Goal: Information Seeking & Learning: Learn about a topic

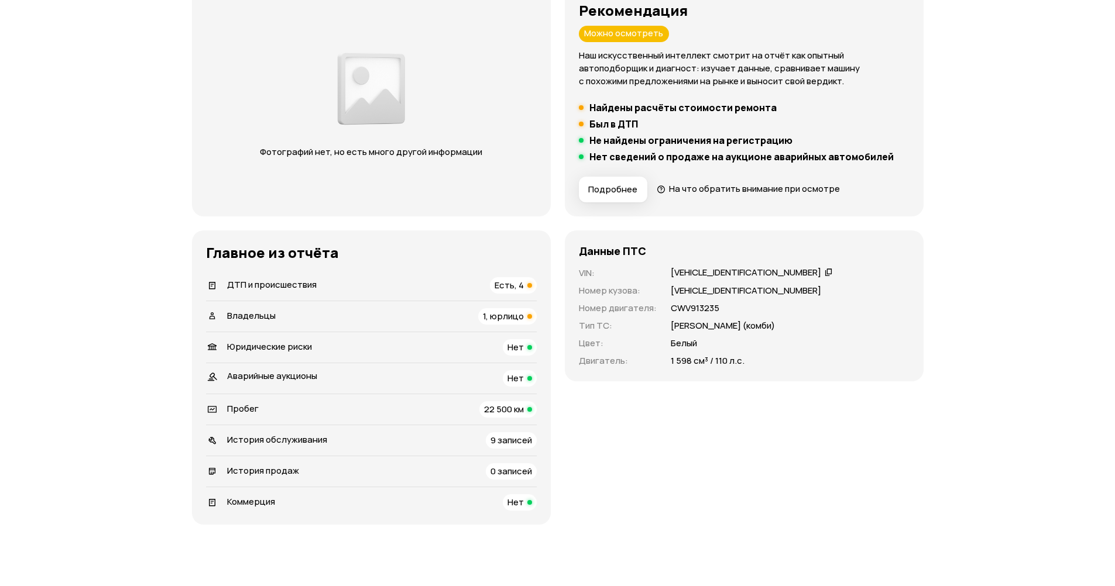
scroll to position [176, 0]
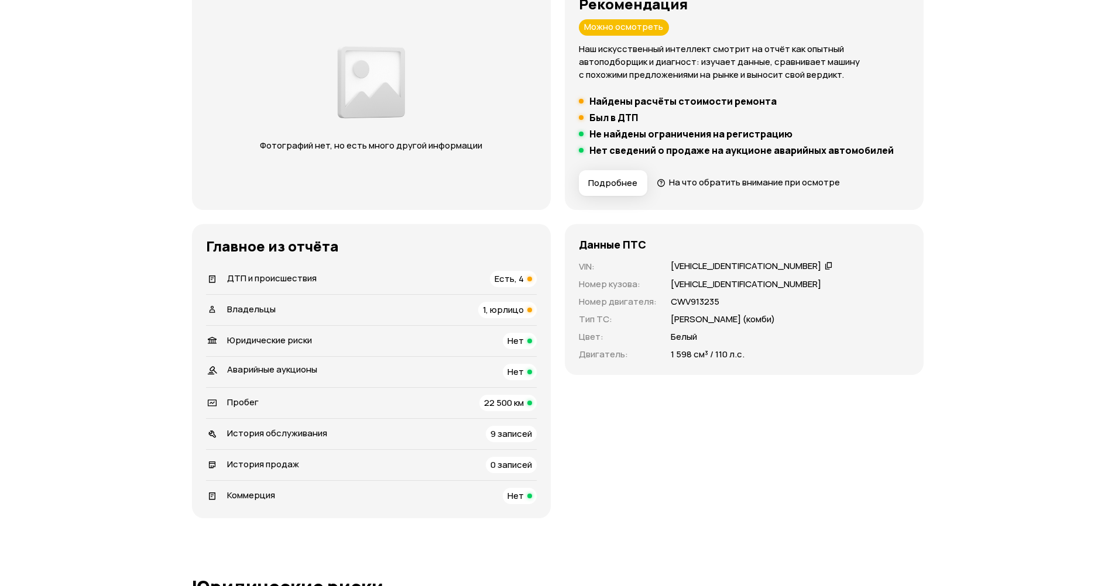
click at [523, 281] on span "Есть, 4" at bounding box center [508, 279] width 29 height 12
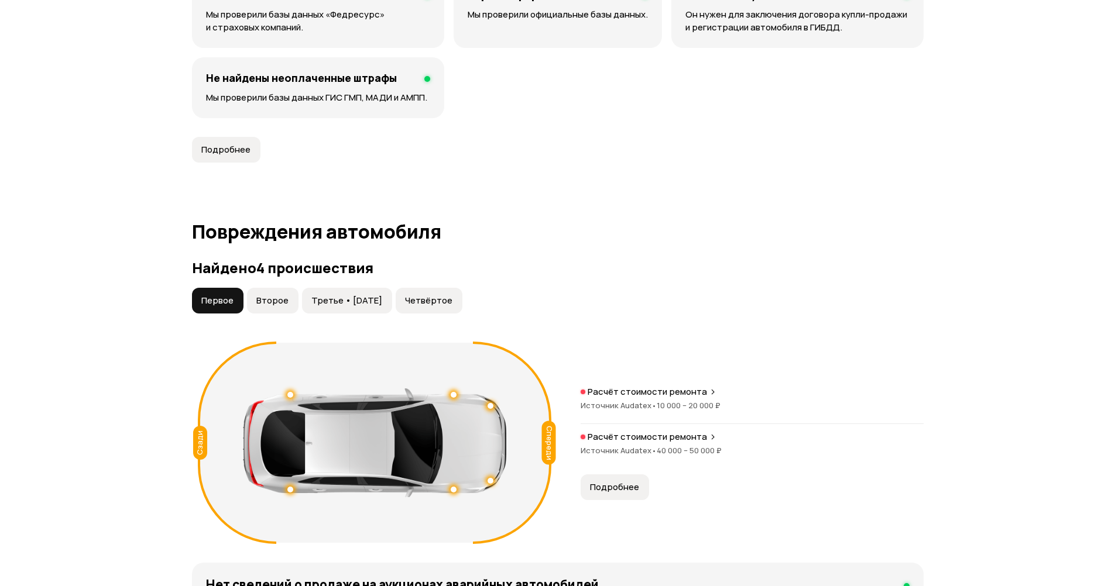
scroll to position [1174, 0]
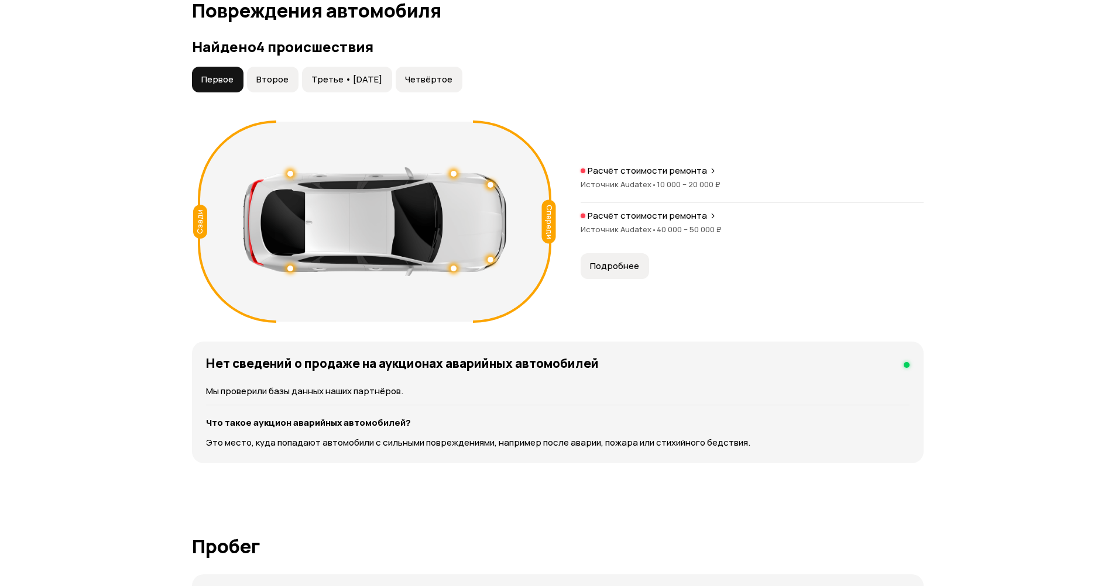
click at [273, 84] on span "Второе" at bounding box center [272, 80] width 32 height 12
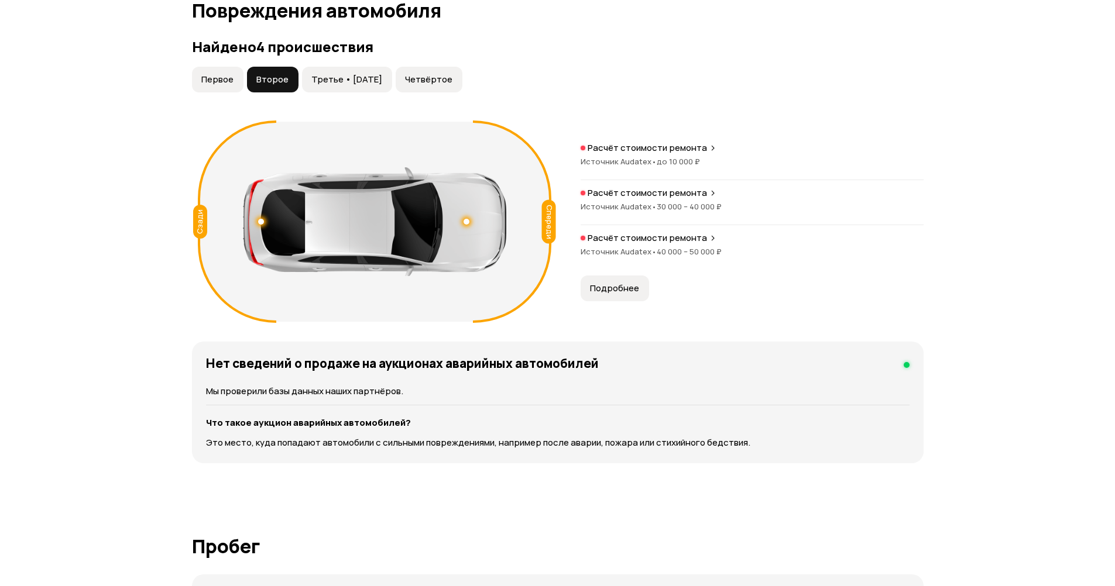
click at [338, 81] on span "Третье • 30 янв 2023" at bounding box center [346, 80] width 71 height 12
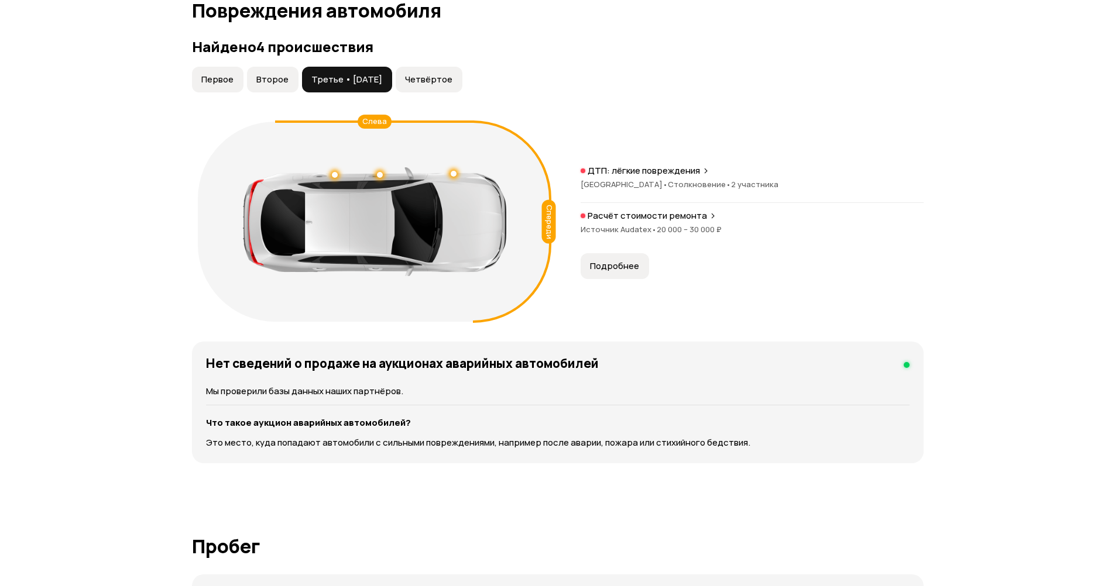
click at [423, 75] on span "Четвёртое" at bounding box center [428, 80] width 47 height 12
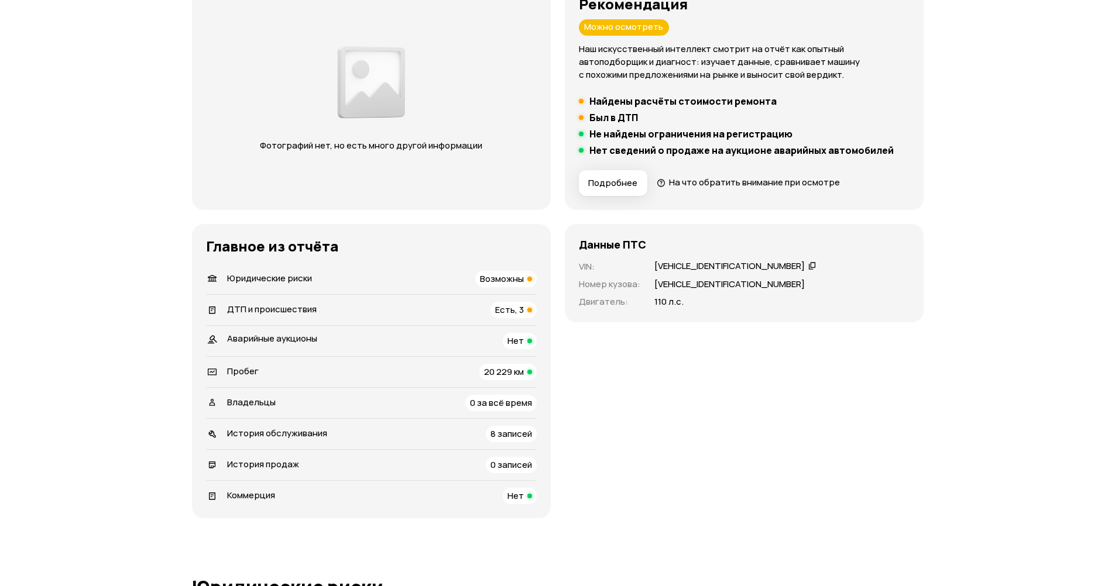
click at [524, 304] on div "Есть, 3" at bounding box center [513, 310] width 46 height 16
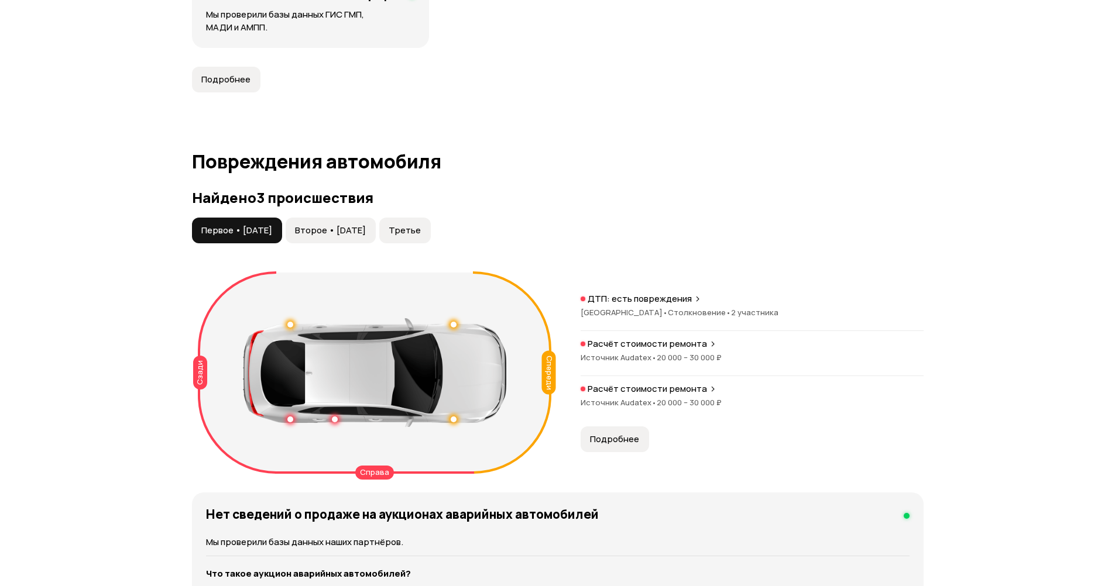
scroll to position [1238, 0]
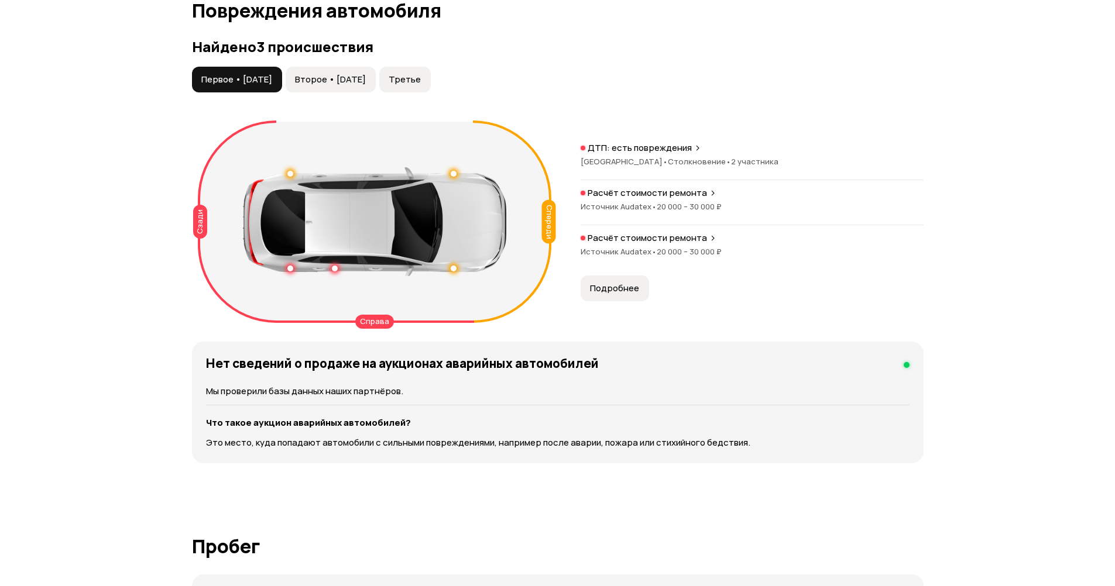
click at [331, 81] on span "Второе • 16 дек 2022" at bounding box center [330, 80] width 71 height 12
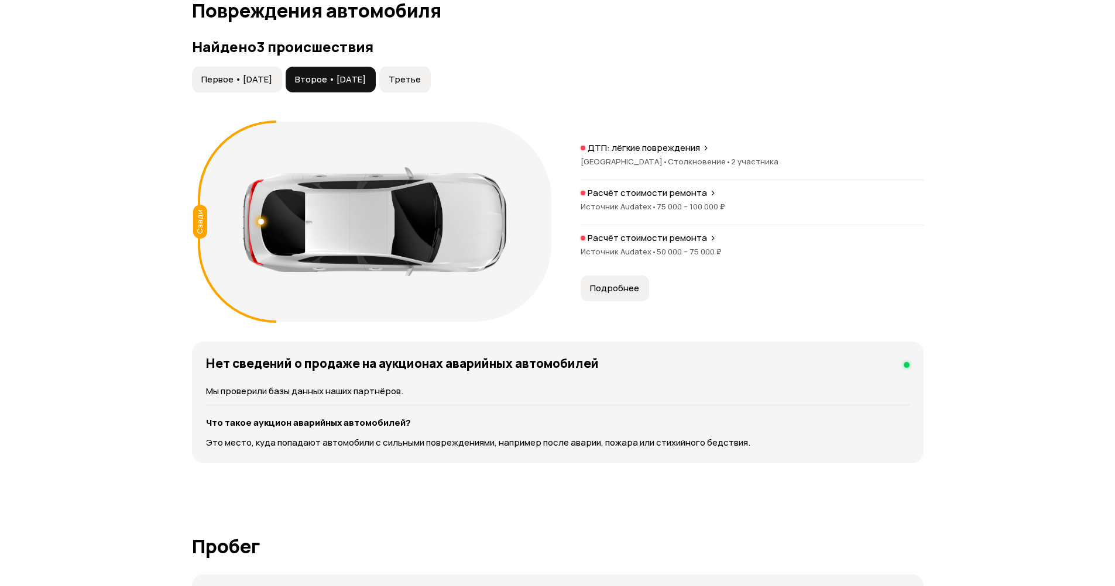
click at [431, 74] on button "Третье" at bounding box center [404, 80] width 51 height 26
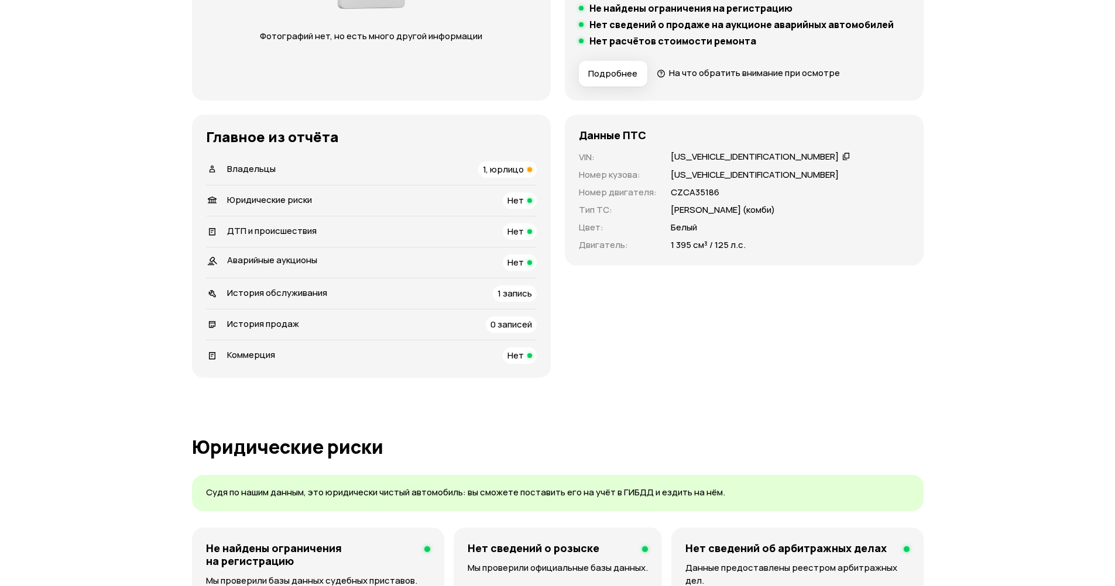
scroll to position [351, 0]
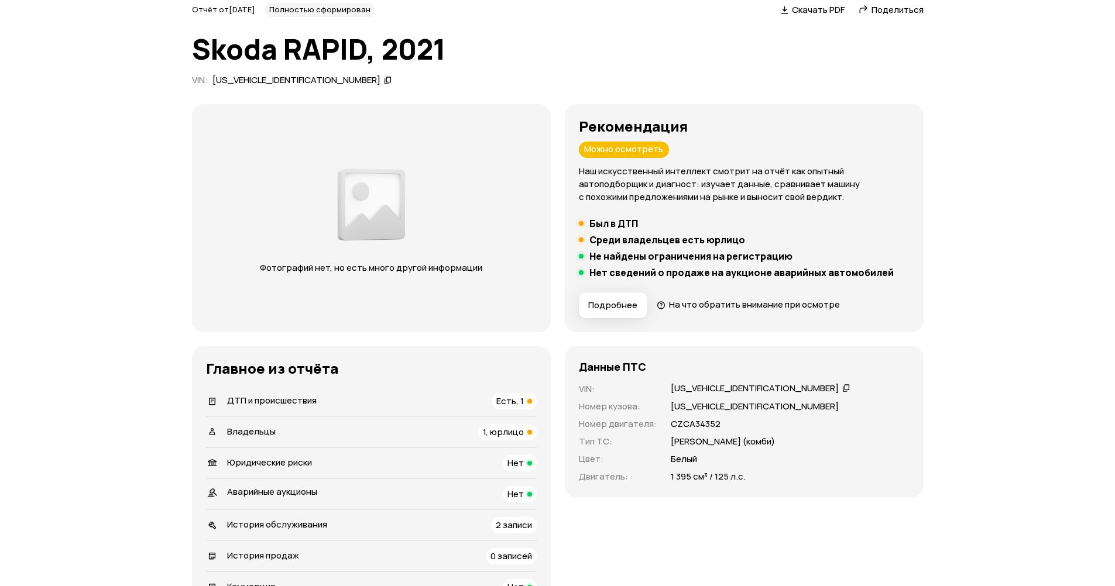
scroll to position [117, 0]
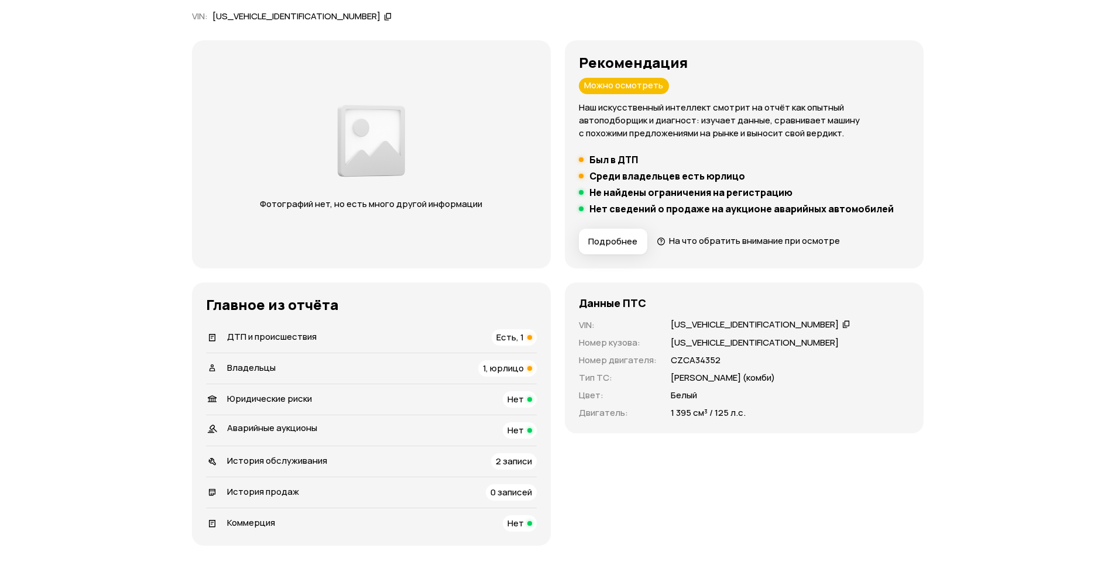
click at [499, 374] on div "1, юрлицо" at bounding box center [507, 368] width 59 height 16
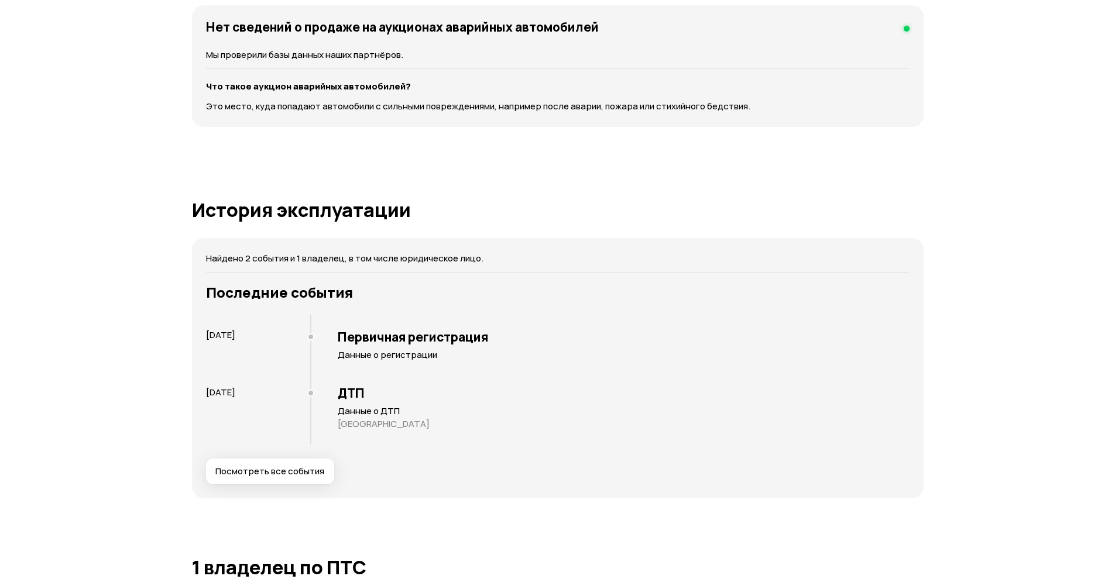
scroll to position [1451, 0]
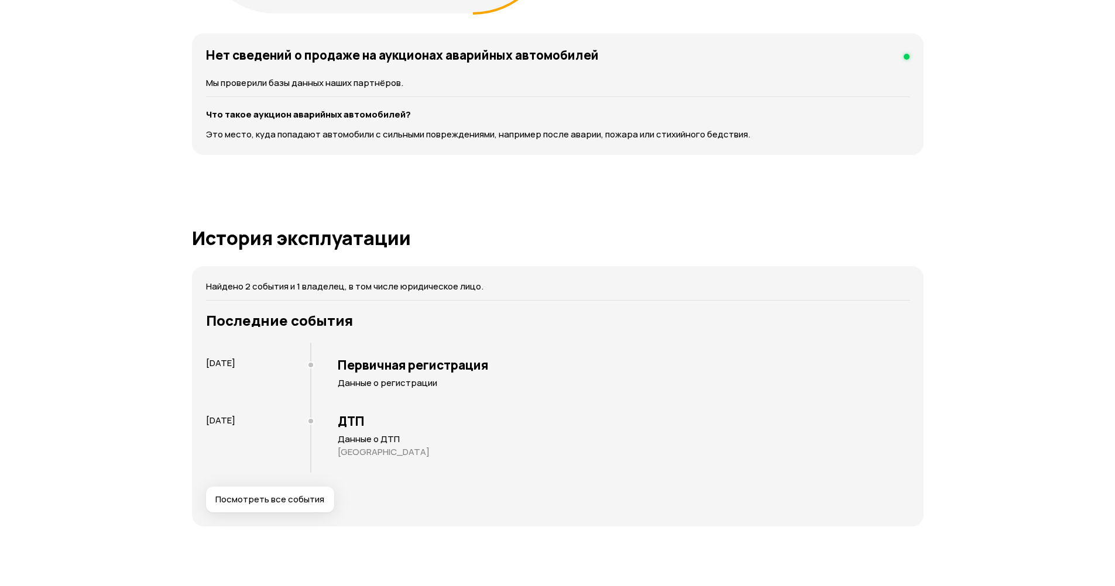
click at [347, 423] on h3 "ДТП" at bounding box center [624, 421] width 572 height 15
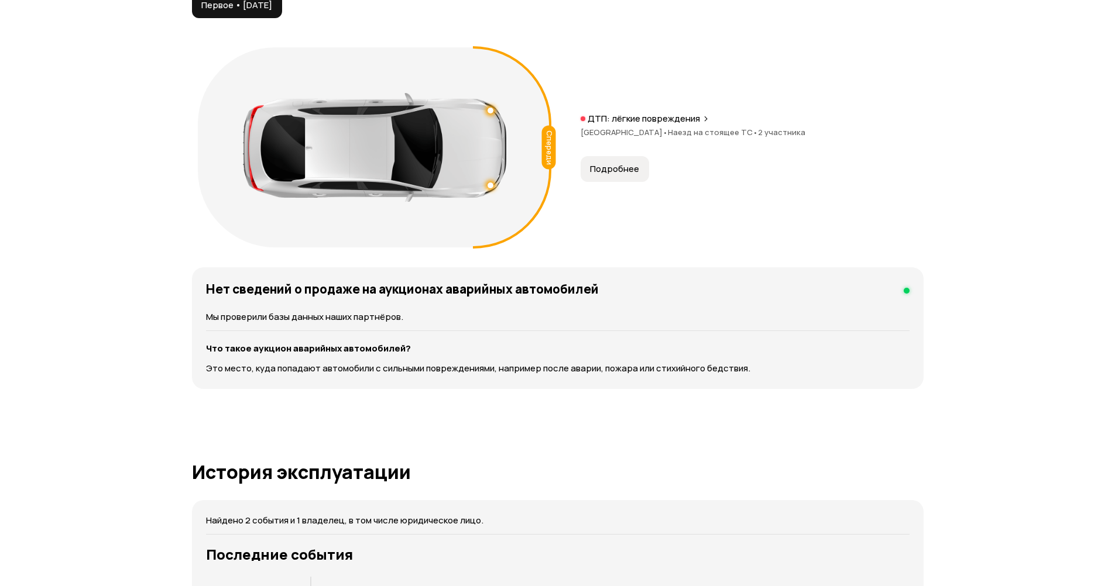
scroll to position [983, 0]
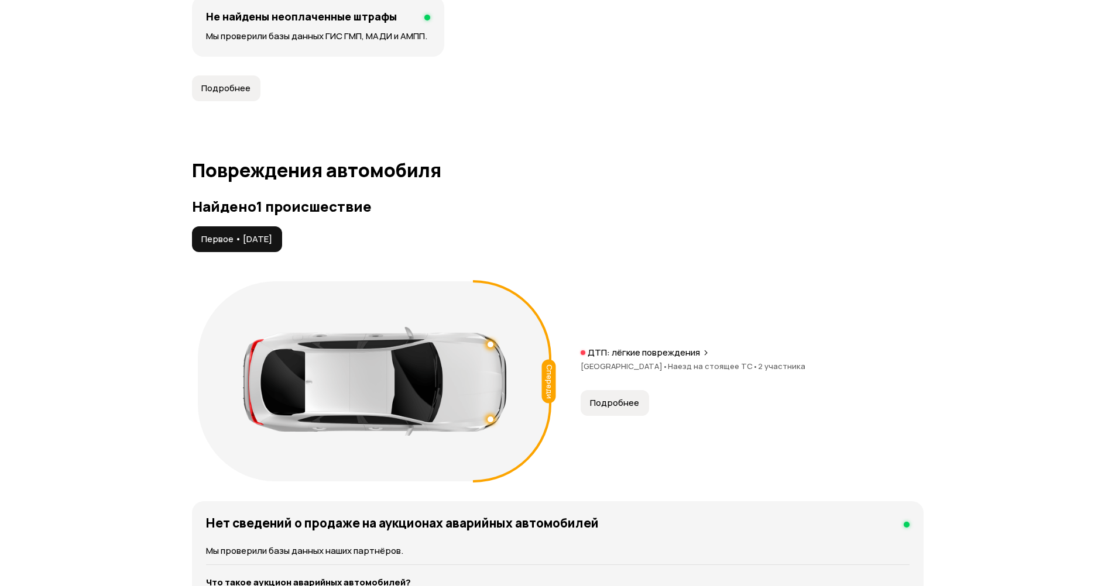
click at [610, 405] on span "Подробнее" at bounding box center [614, 403] width 49 height 12
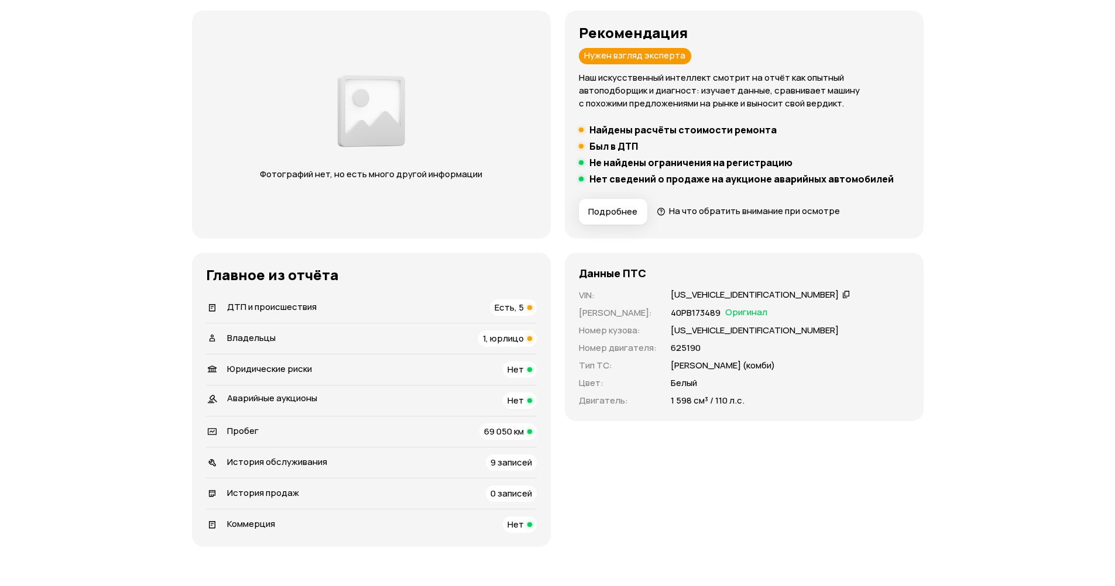
scroll to position [234, 0]
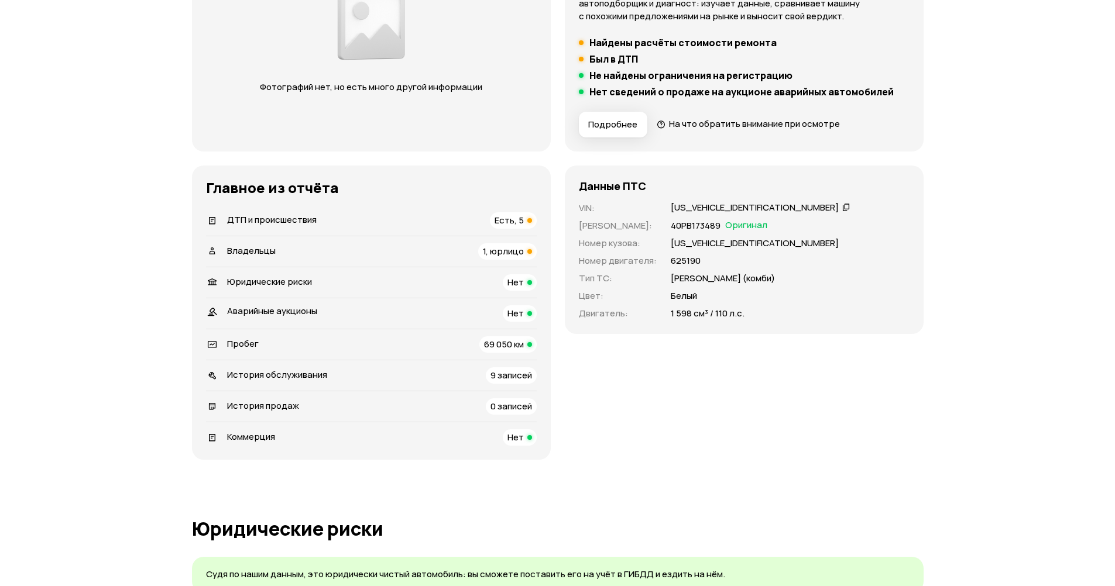
click at [513, 224] on span "Есть, 5" at bounding box center [508, 220] width 29 height 12
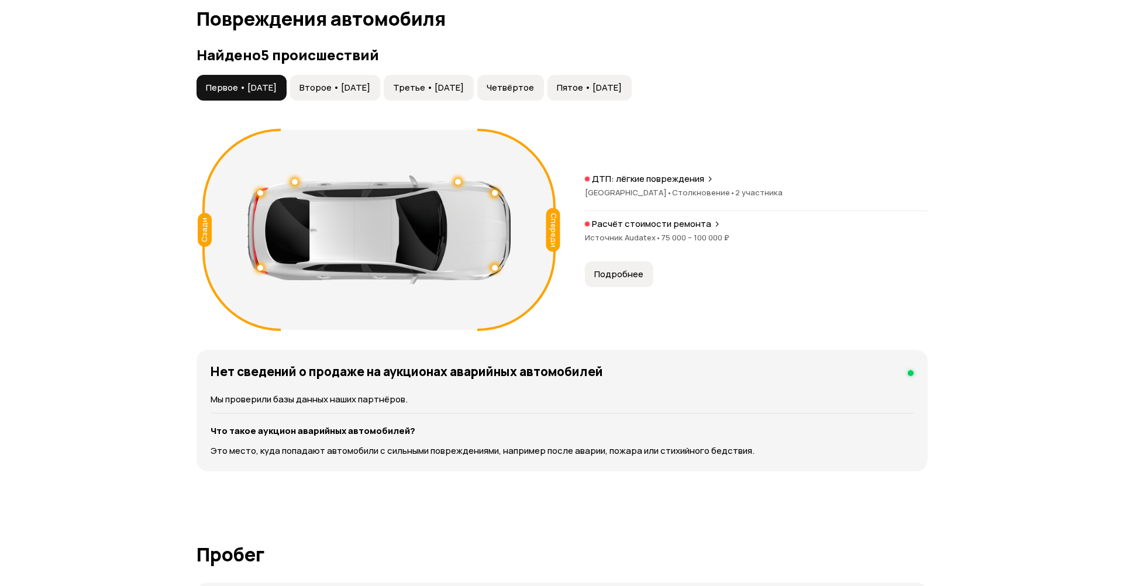
scroll to position [1174, 0]
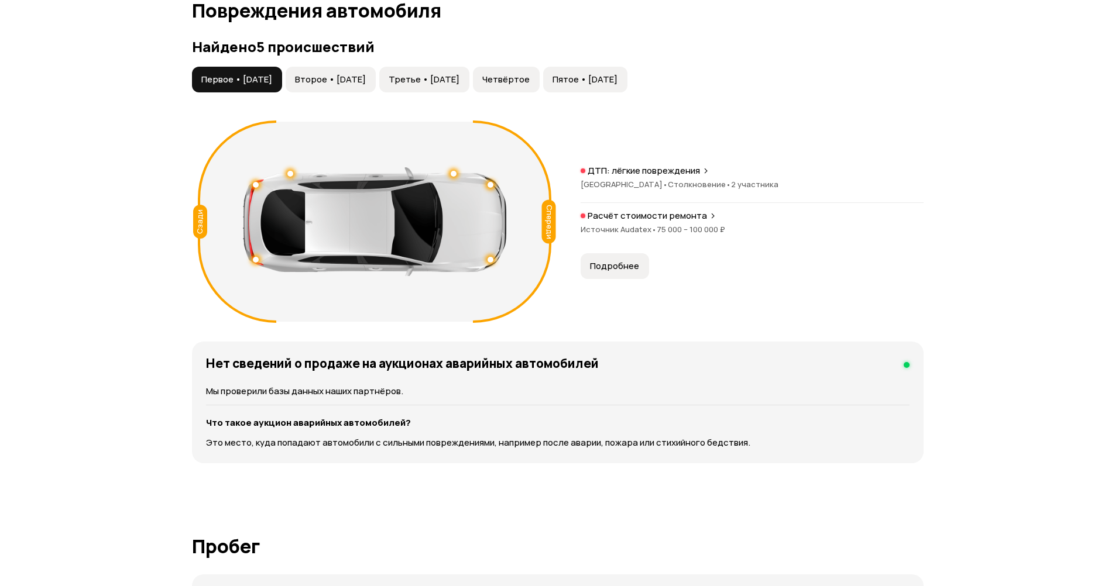
click at [366, 81] on span "Второе • 05 янв 2020" at bounding box center [330, 80] width 71 height 12
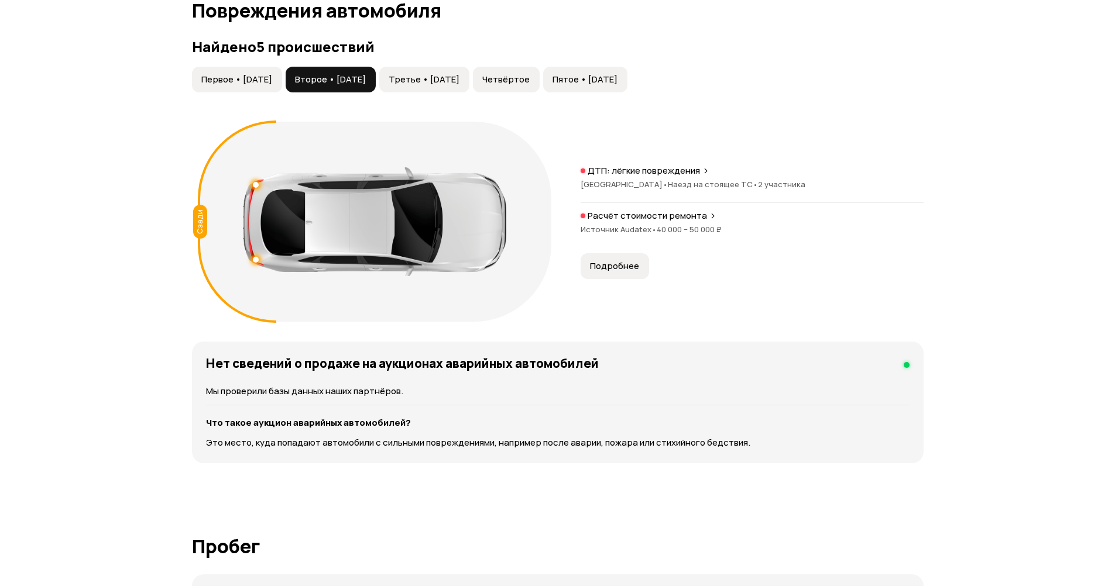
click at [446, 81] on span "Третье • 16 сен 2020" at bounding box center [424, 80] width 71 height 12
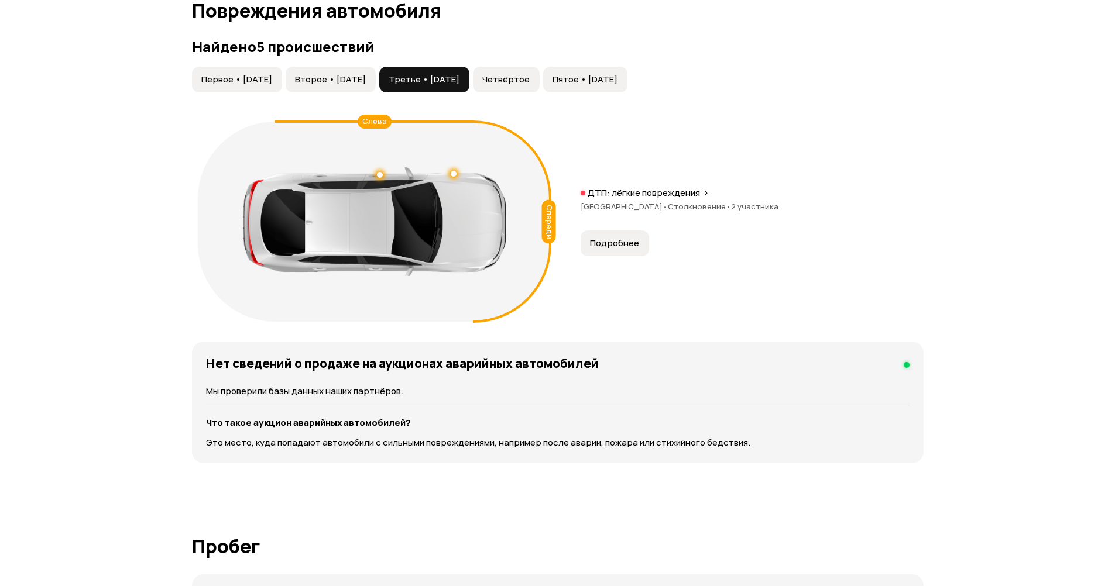
click at [539, 77] on button "Четвёртое" at bounding box center [506, 80] width 67 height 26
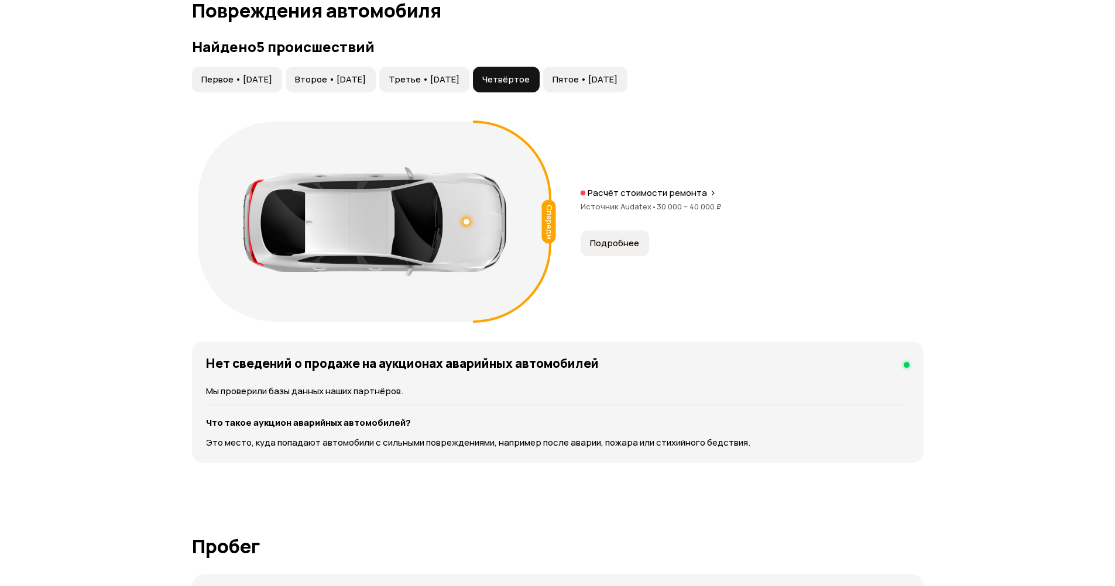
click at [617, 78] on span "Пятое • 11 янв 2024" at bounding box center [584, 80] width 65 height 12
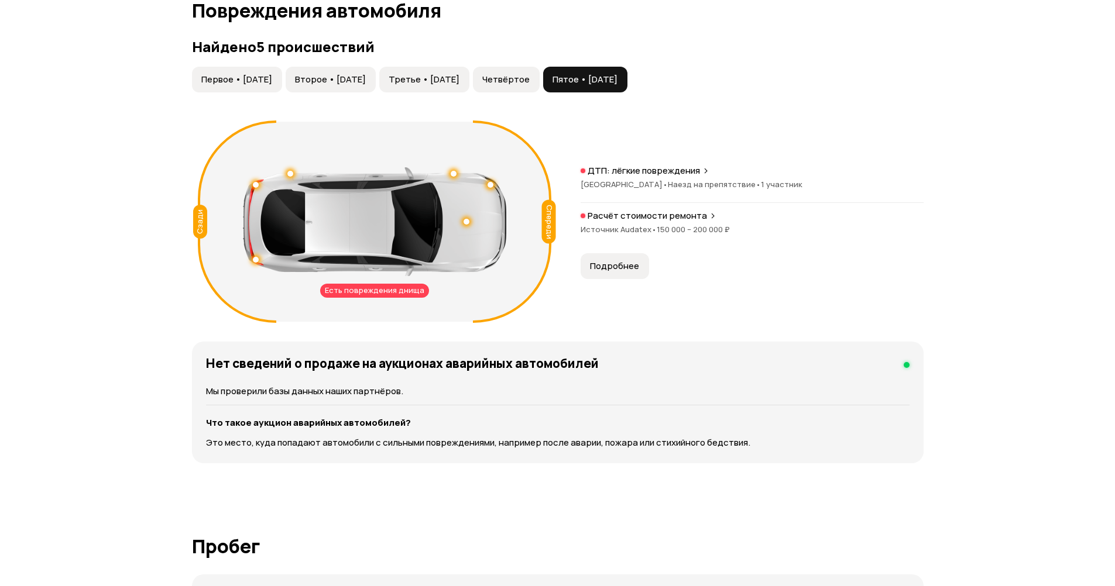
click at [616, 259] on button "Подробнее" at bounding box center [614, 266] width 68 height 26
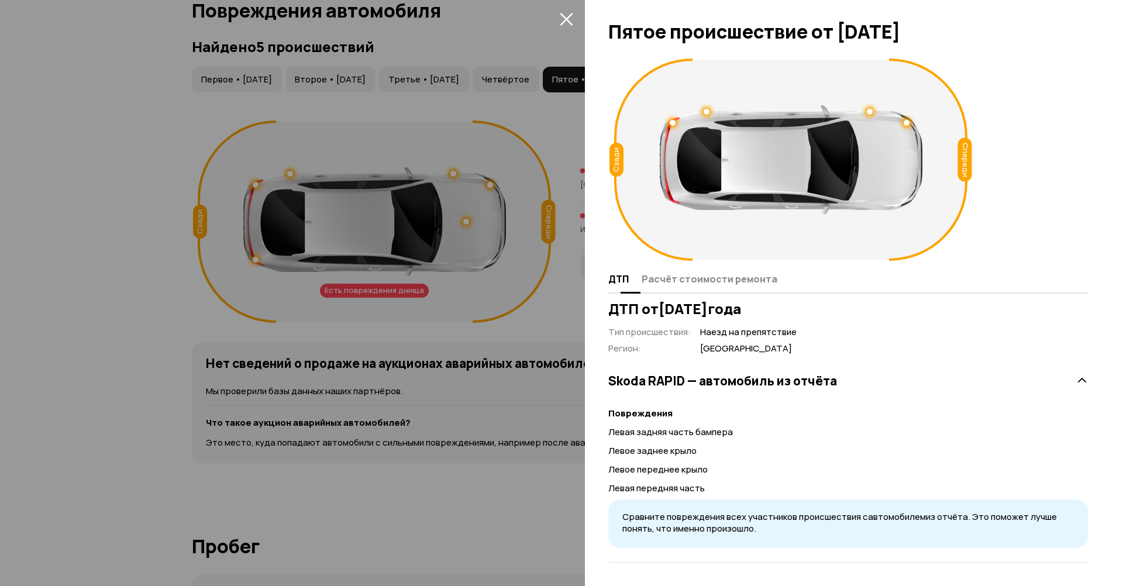
click at [654, 276] on span "Расчёт стоимости ремонта" at bounding box center [710, 279] width 136 height 12
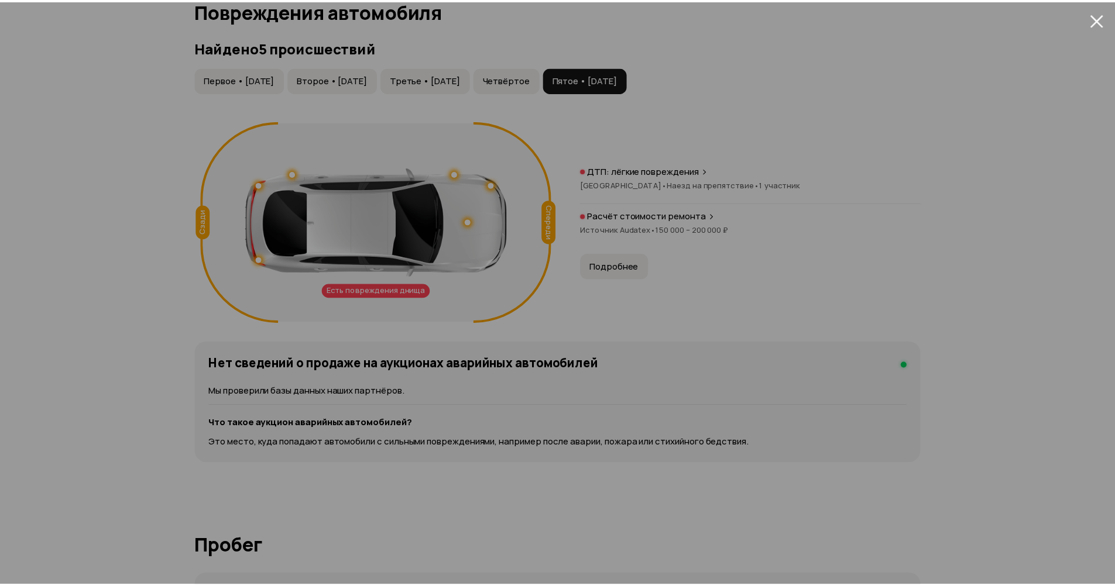
scroll to position [0, 0]
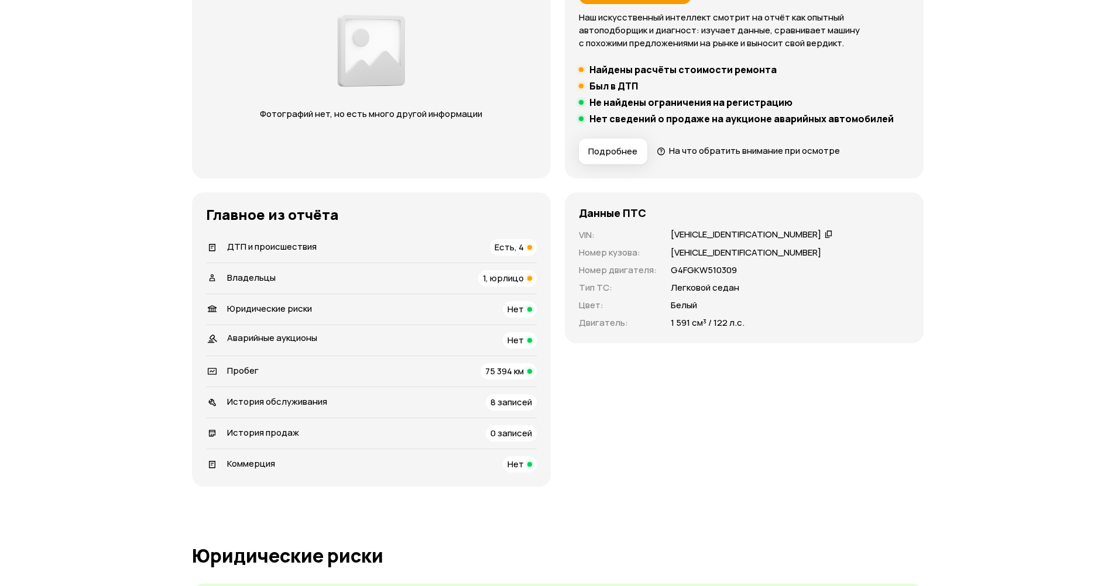
scroll to position [234, 0]
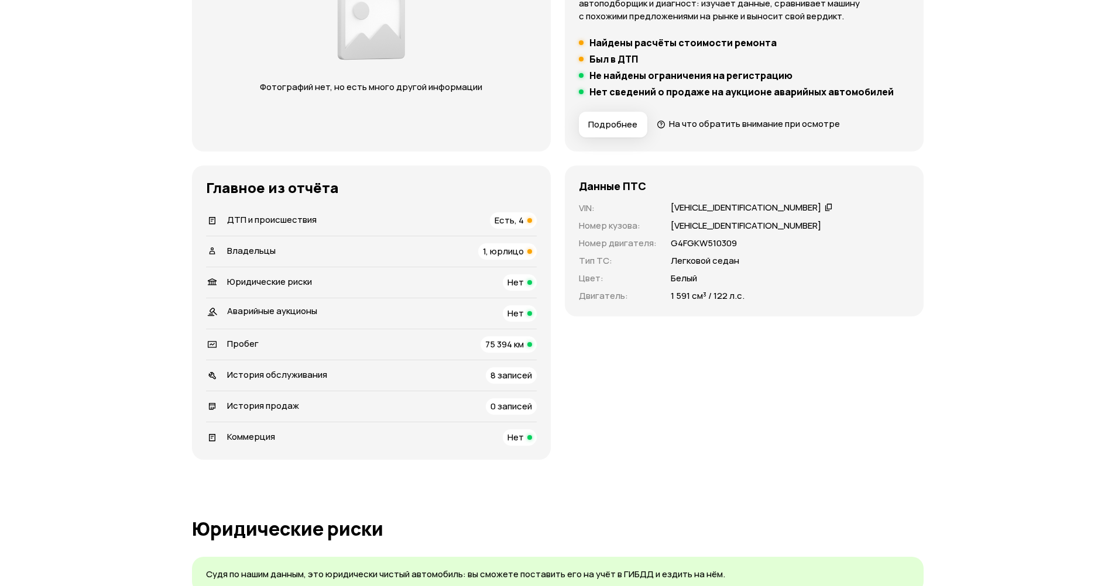
click at [514, 225] on span "Есть, 4" at bounding box center [508, 220] width 29 height 12
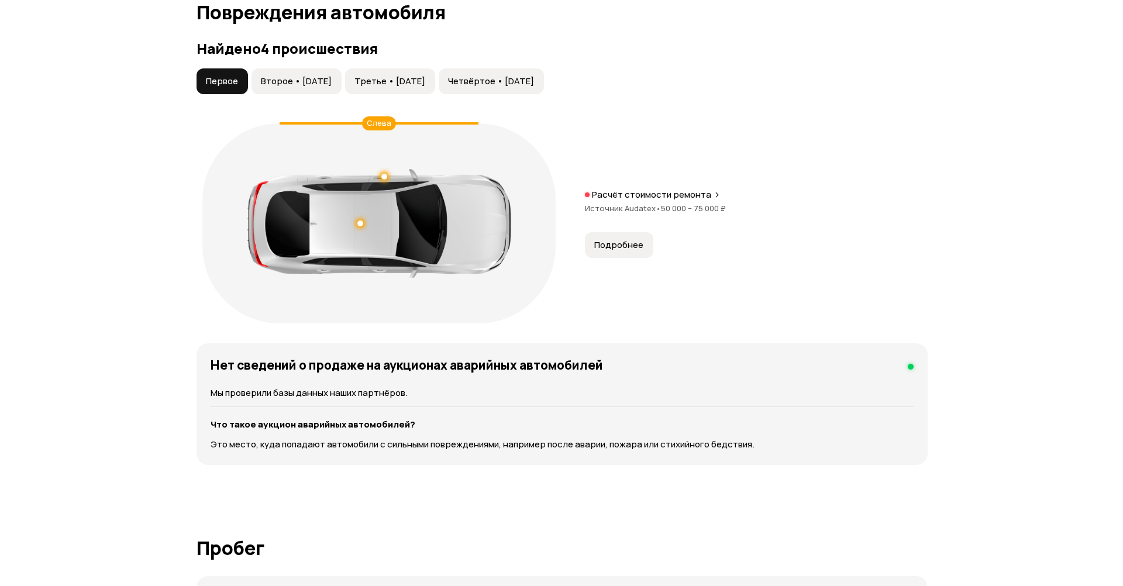
scroll to position [1174, 0]
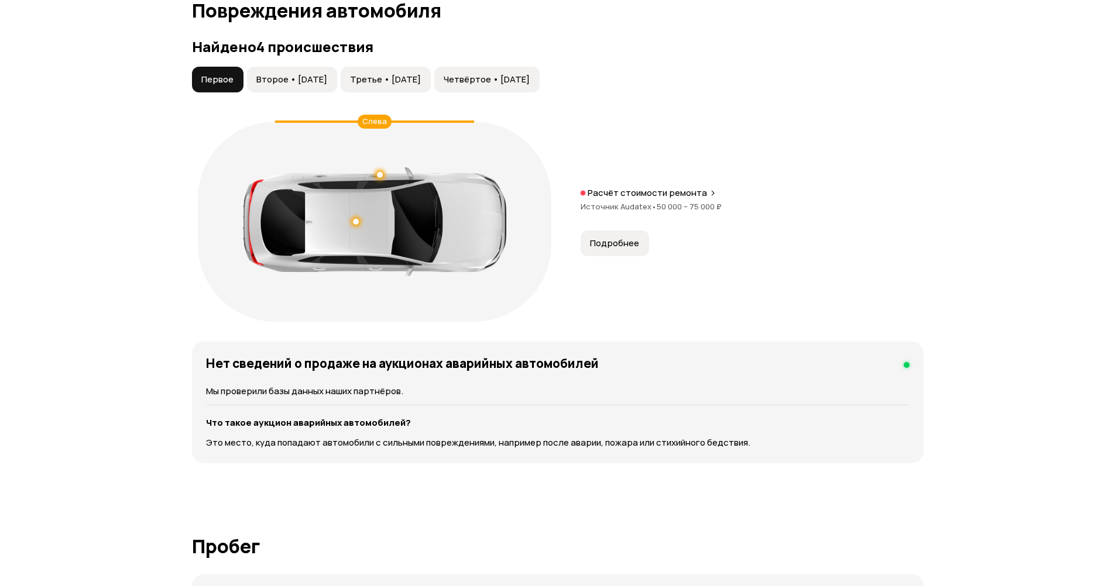
click at [307, 83] on span "Второе • 17 ноя 2023" at bounding box center [291, 80] width 71 height 12
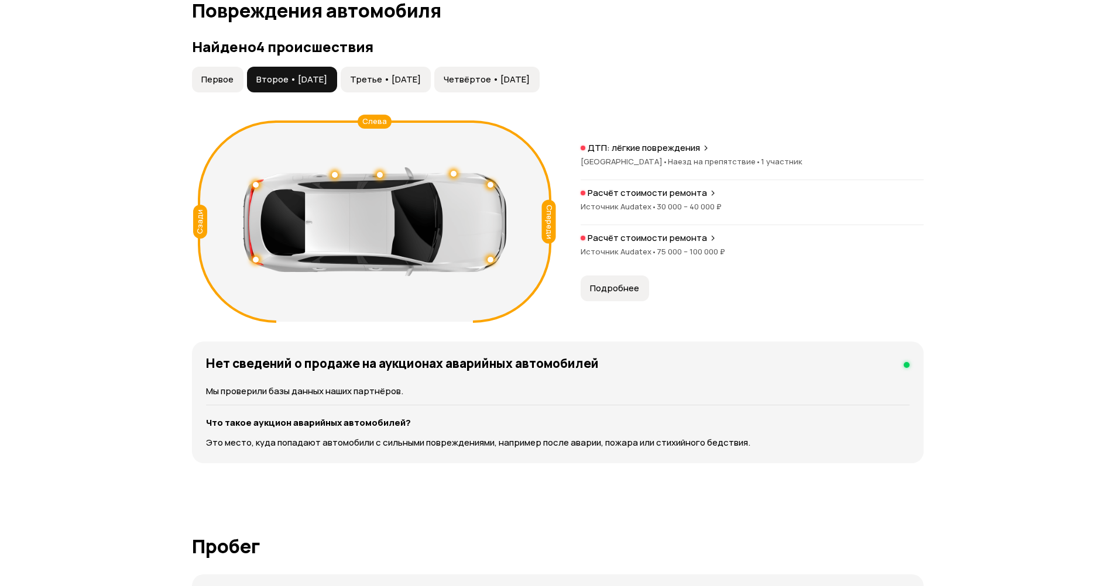
click at [602, 279] on button "Подробнее" at bounding box center [614, 289] width 68 height 26
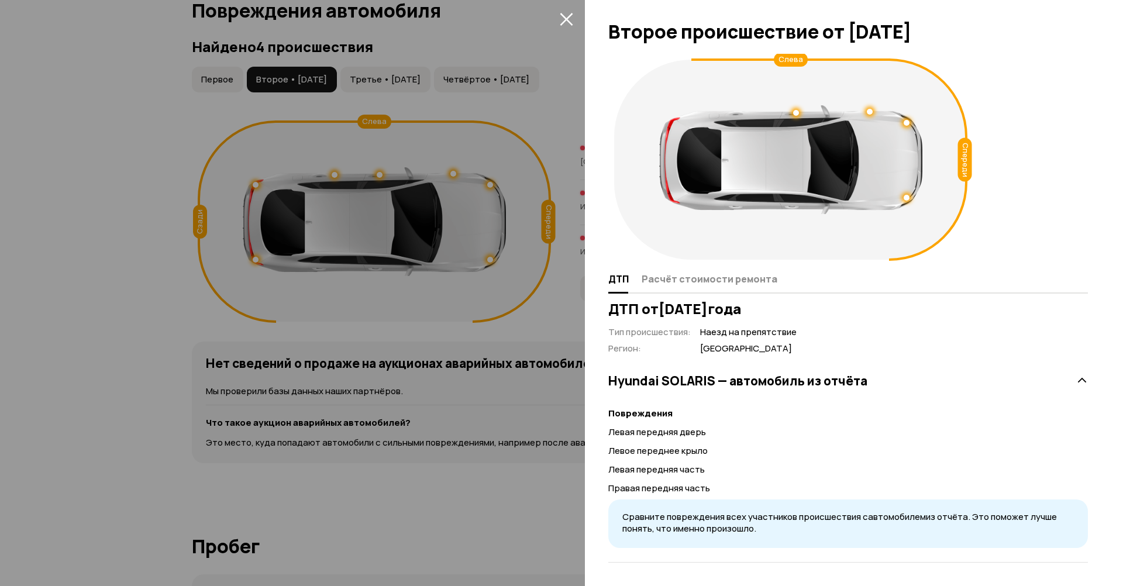
click at [750, 290] on div "ДТП Расчёт стоимости ремонта" at bounding box center [849, 280] width 480 height 28
click at [740, 285] on span "Расчёт стоимости ремонта" at bounding box center [710, 279] width 136 height 12
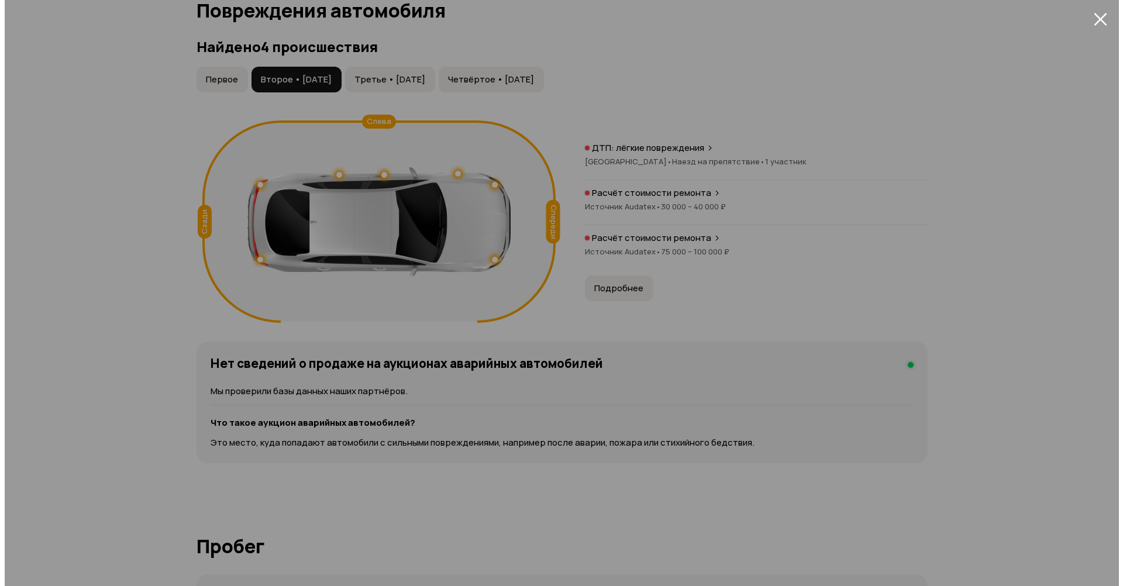
scroll to position [0, 0]
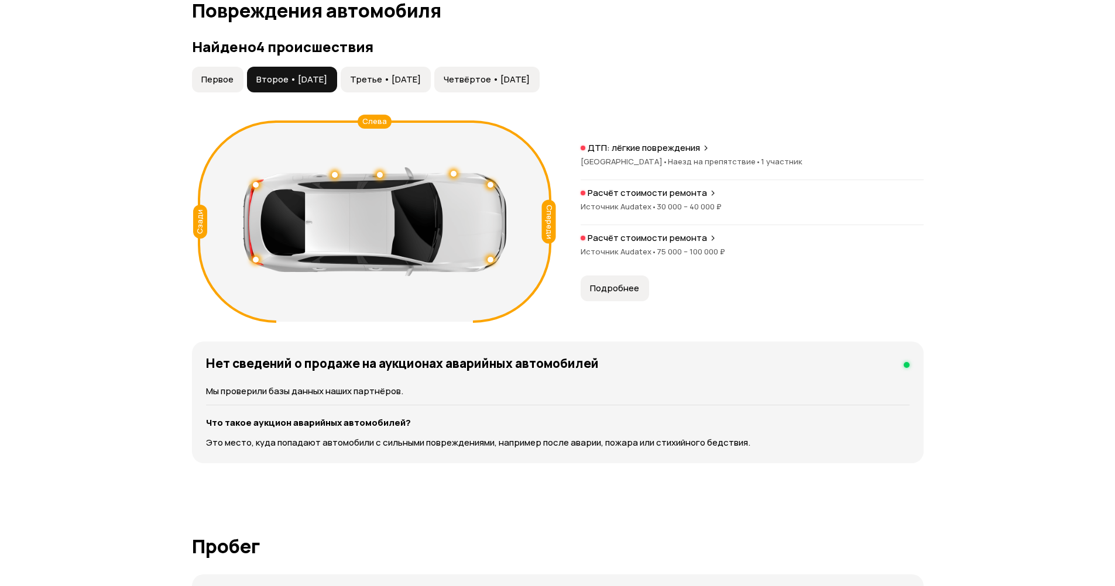
click at [410, 86] on button "Третье • 27 июн 2024" at bounding box center [386, 80] width 90 height 26
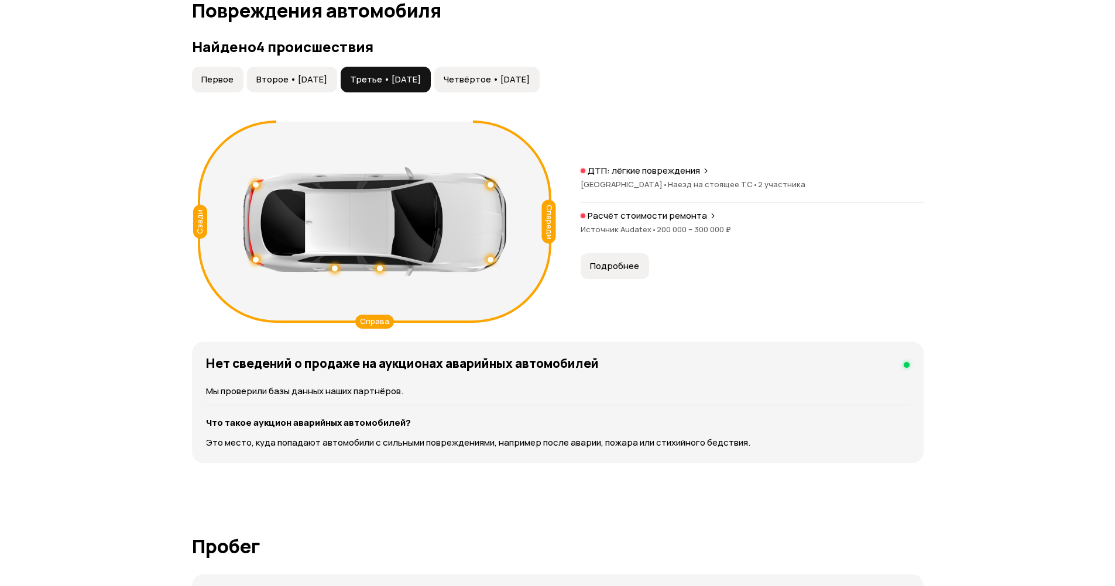
click at [607, 268] on span "Подробнее" at bounding box center [614, 266] width 49 height 12
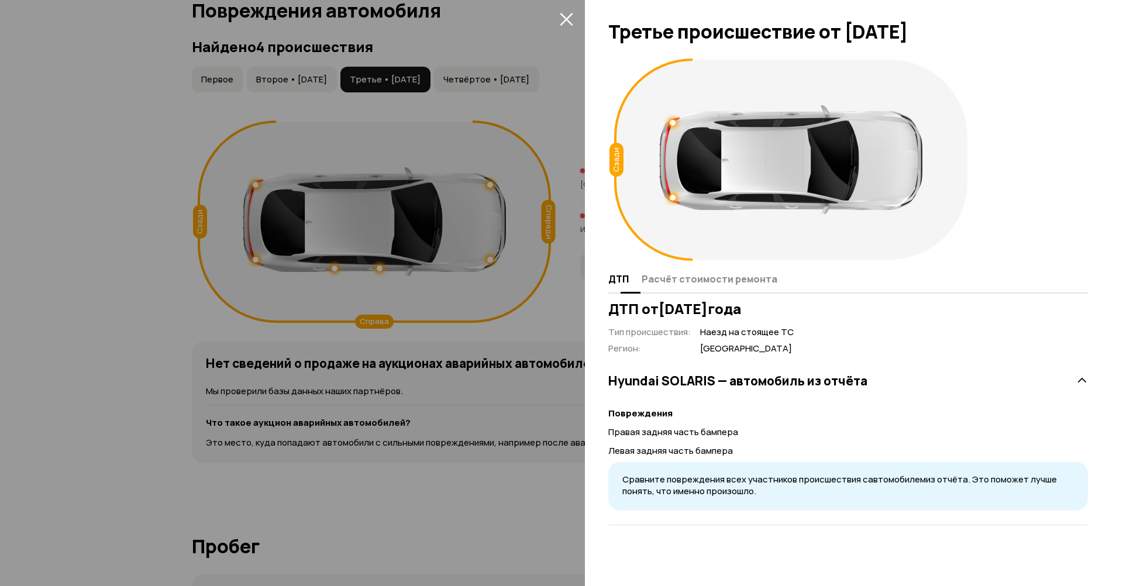
click at [713, 288] on button "Расчёт стоимости ремонта" at bounding box center [707, 278] width 139 height 23
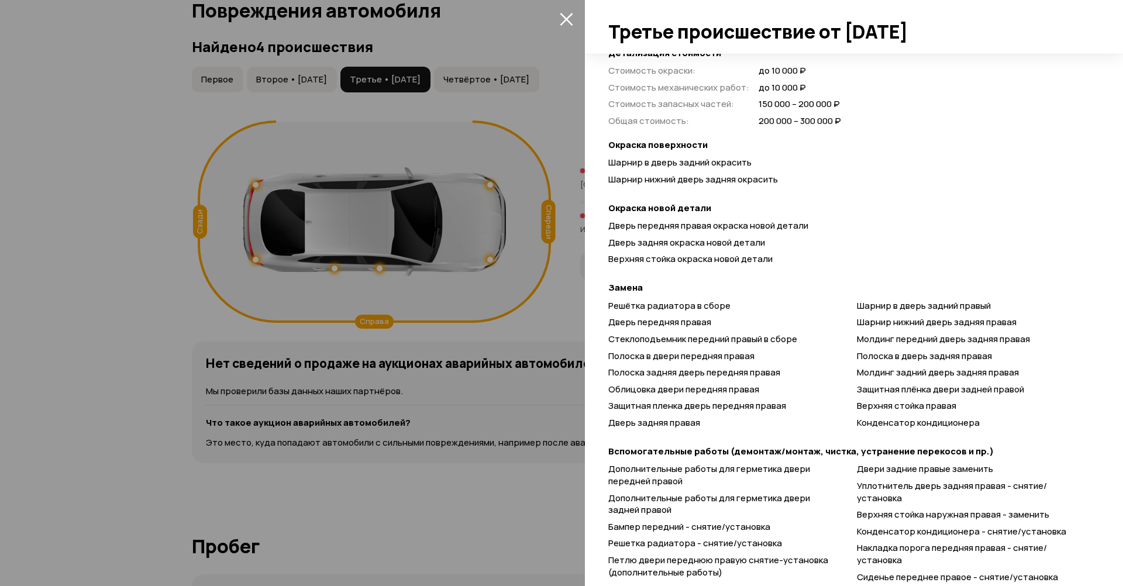
scroll to position [351, 0]
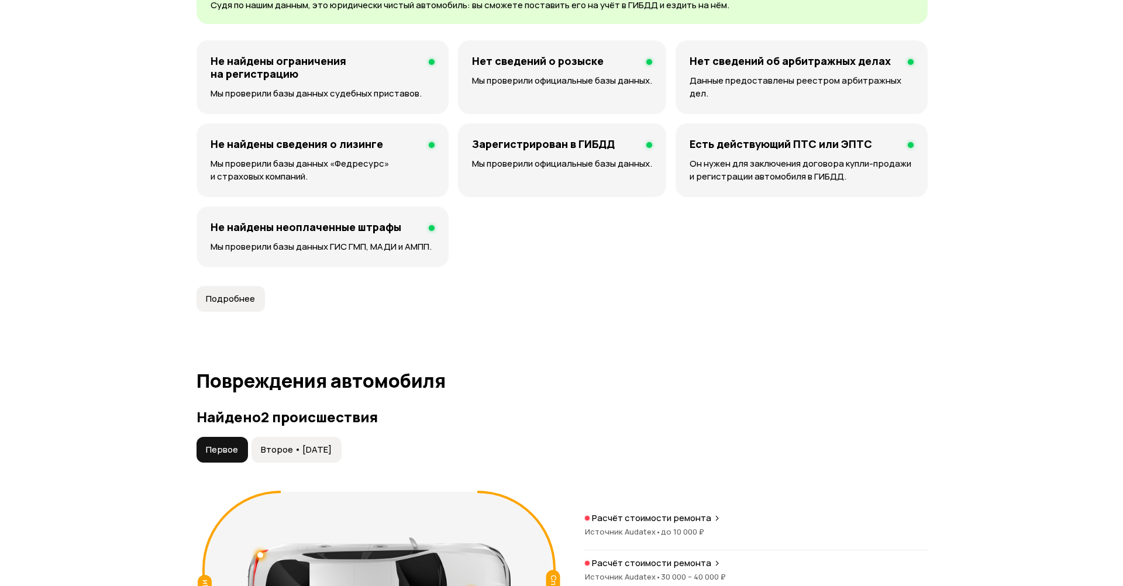
scroll to position [878, 0]
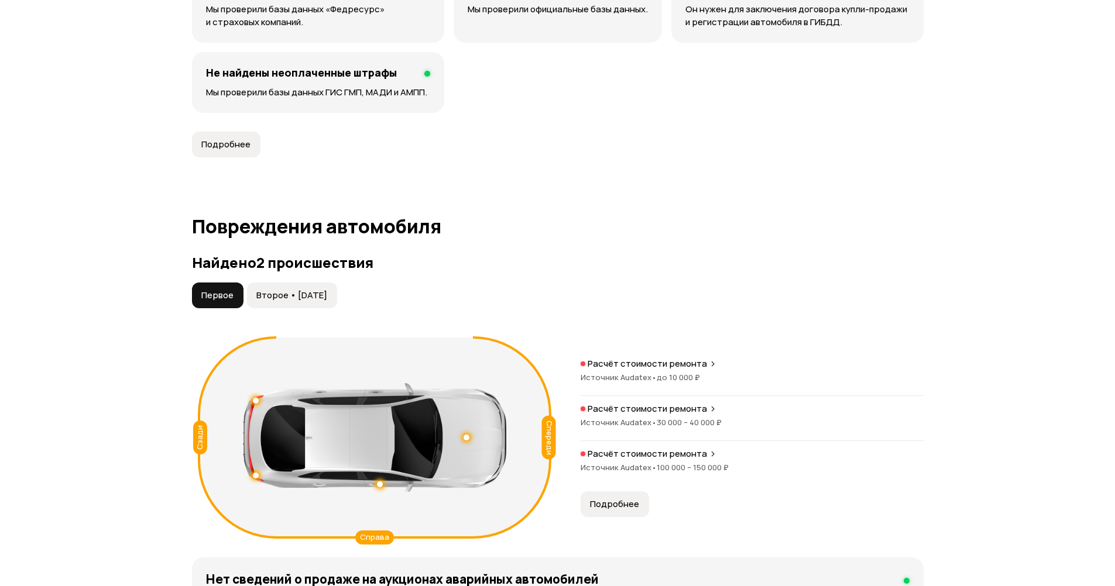
click at [327, 300] on span "Второе • [DATE]" at bounding box center [291, 296] width 71 height 12
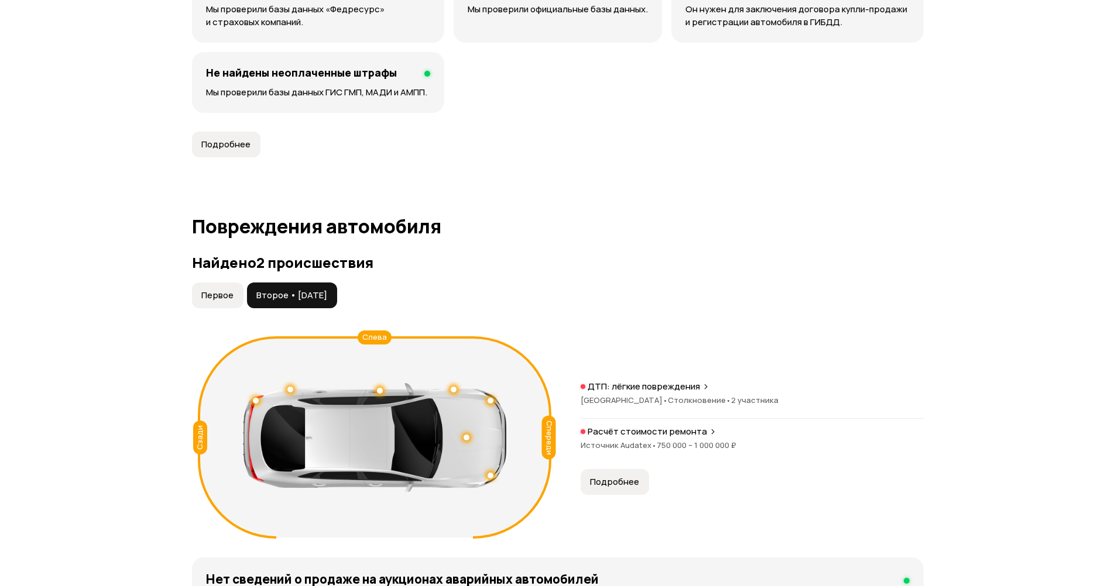
click at [623, 476] on span "Подробнее" at bounding box center [614, 482] width 49 height 12
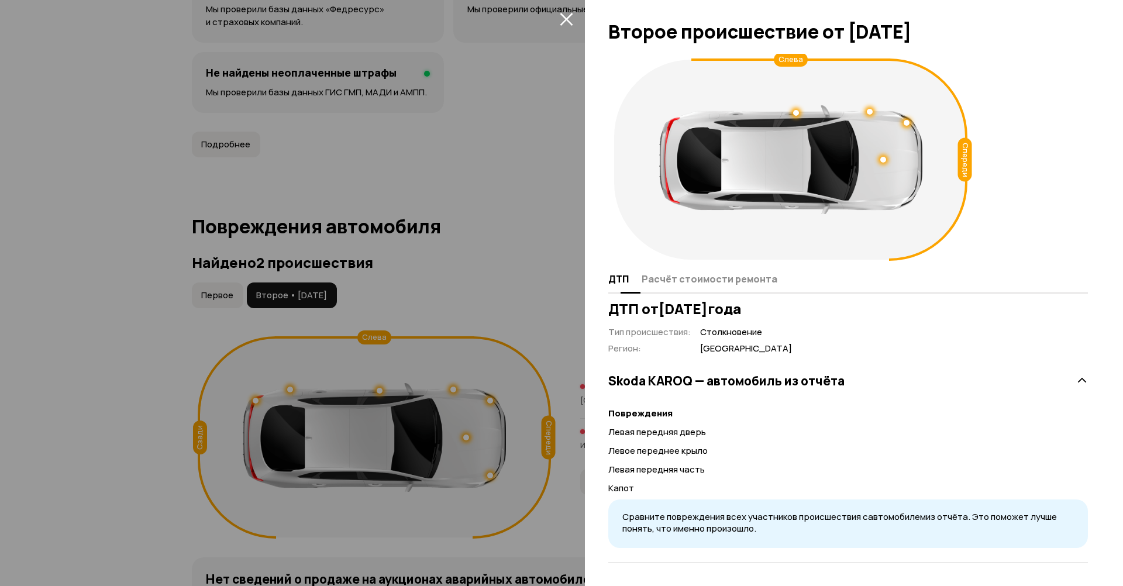
click at [693, 286] on button "Расчёт стоимости ремонта" at bounding box center [707, 278] width 139 height 23
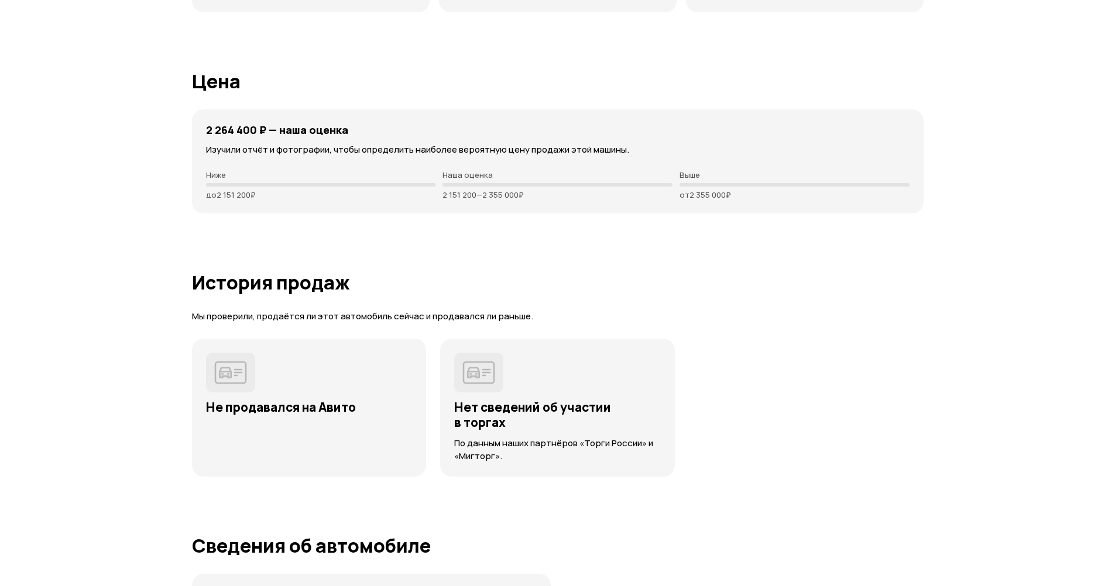
scroll to position [2341, 0]
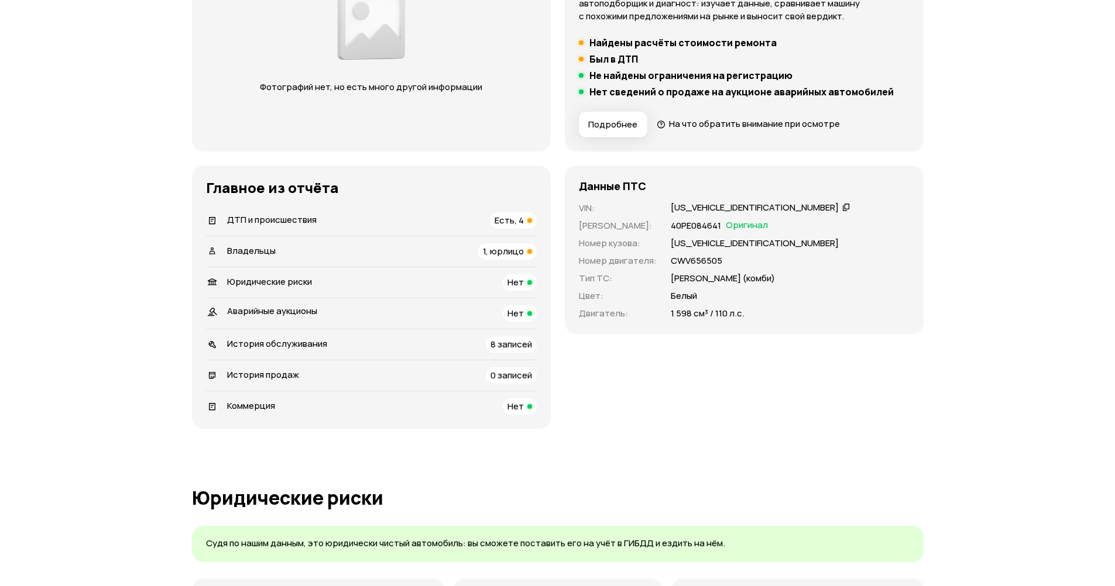
click at [517, 225] on span "Есть, 4" at bounding box center [508, 220] width 29 height 12
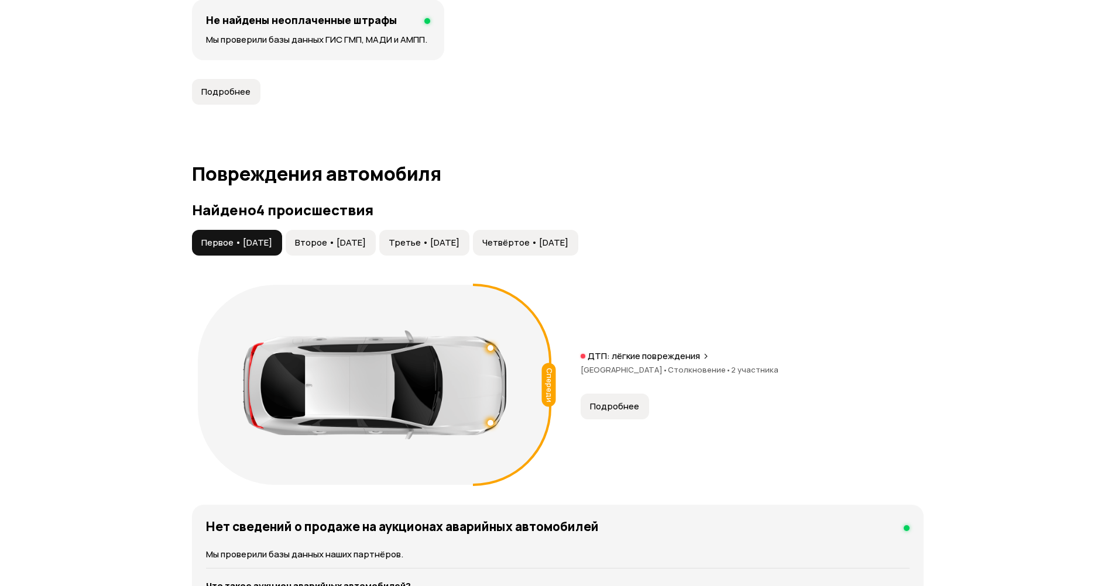
scroll to position [1143, 0]
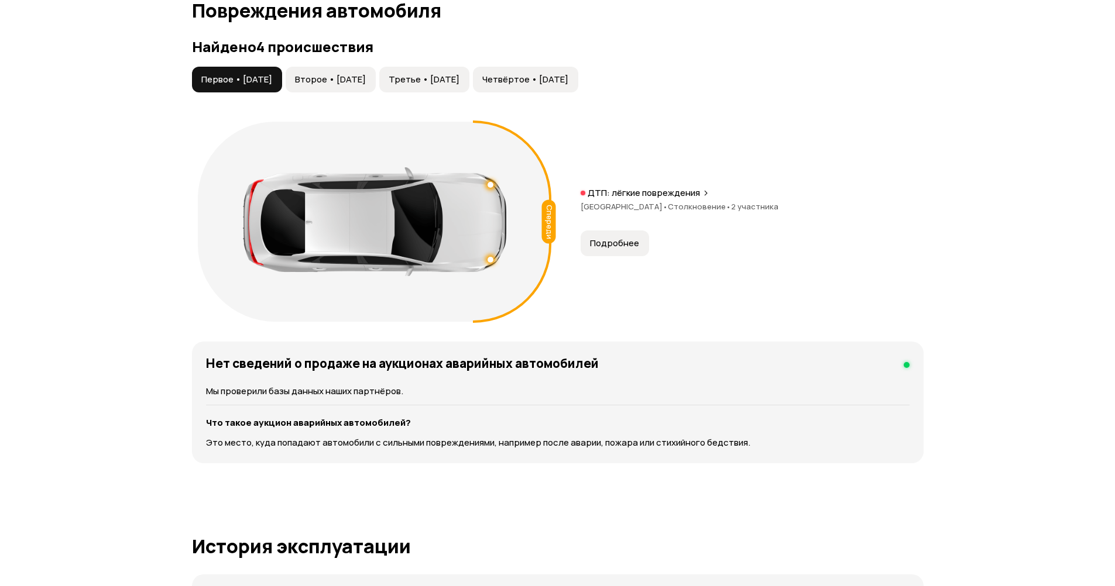
click at [366, 78] on span "Второе • 05 июл 2022" at bounding box center [330, 80] width 71 height 12
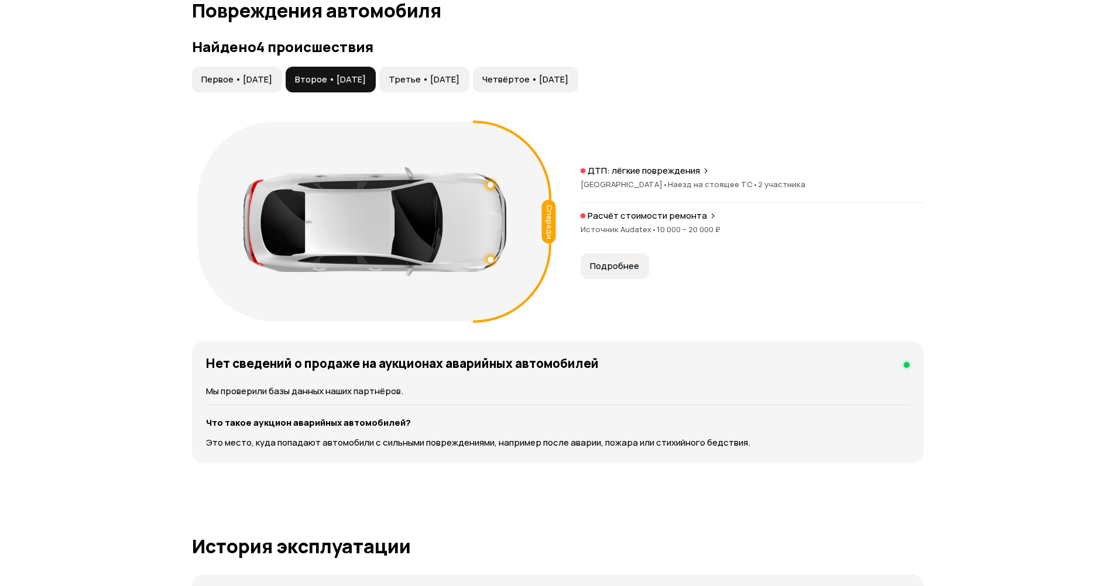
click at [459, 78] on span "Третье • 06 ноя 2022" at bounding box center [424, 80] width 71 height 12
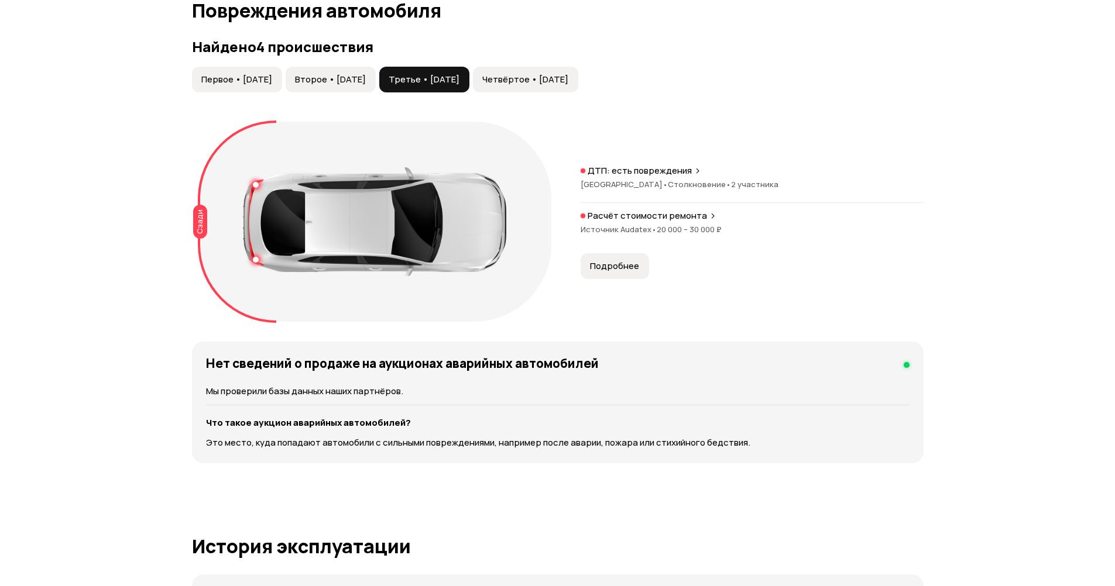
click at [568, 84] on span "Четвёртое • 11 апр 2023" at bounding box center [525, 80] width 86 height 12
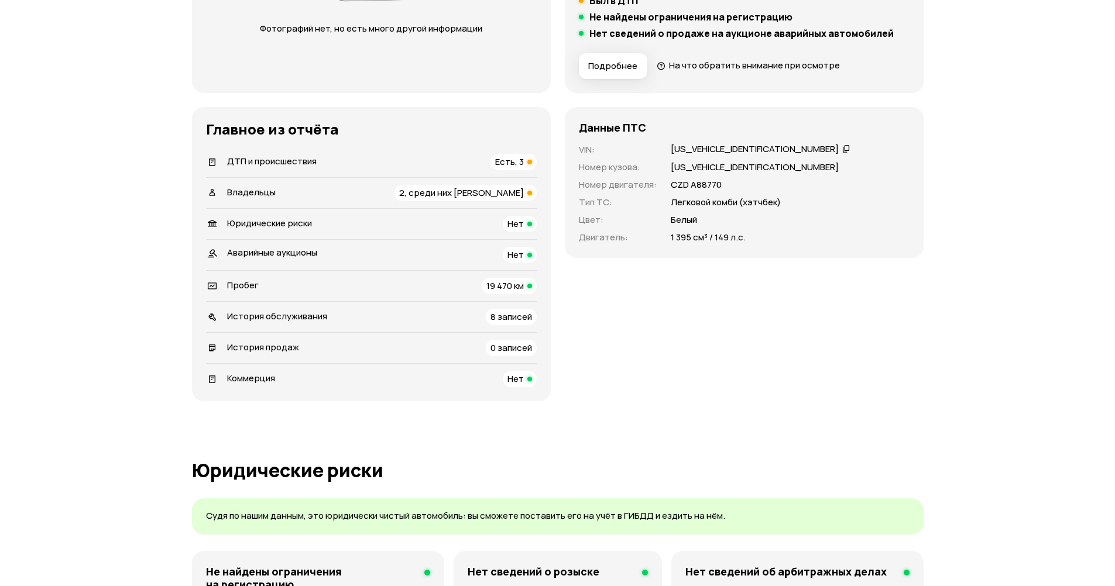
click at [509, 161] on span "Есть, 3" at bounding box center [509, 162] width 29 height 12
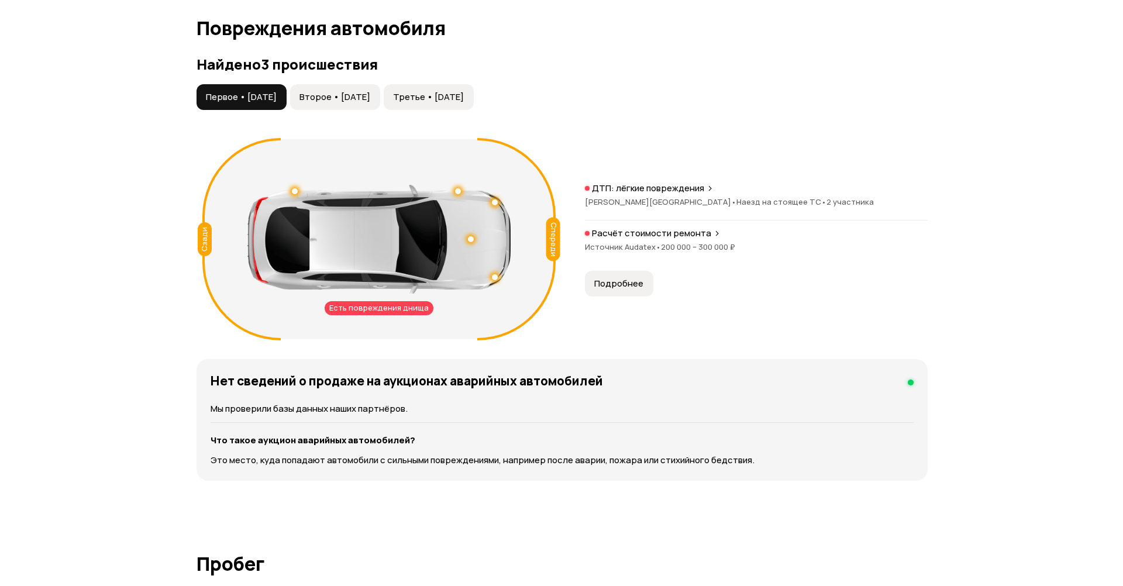
scroll to position [1174, 0]
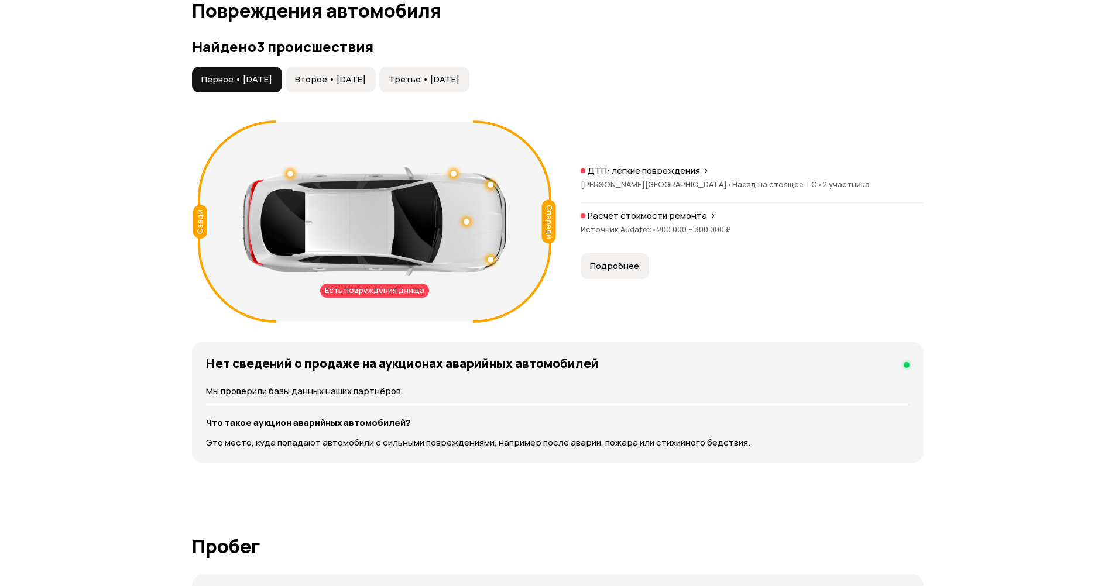
click at [602, 270] on span "Подробнее" at bounding box center [614, 266] width 49 height 12
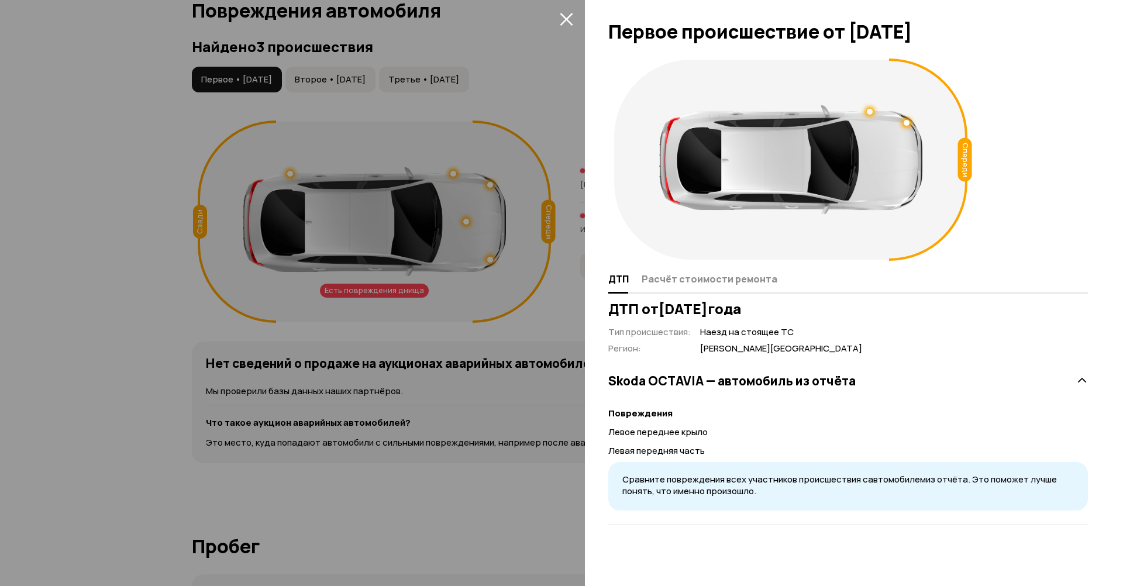
click at [714, 286] on button "Расчёт стоимости ремонта" at bounding box center [707, 278] width 139 height 23
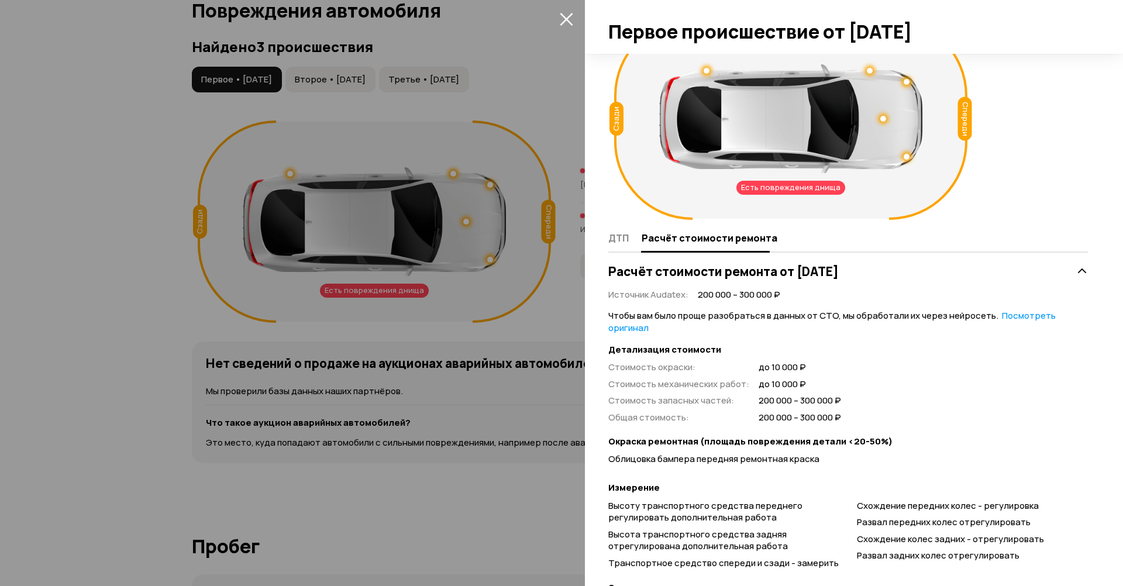
scroll to position [0, 0]
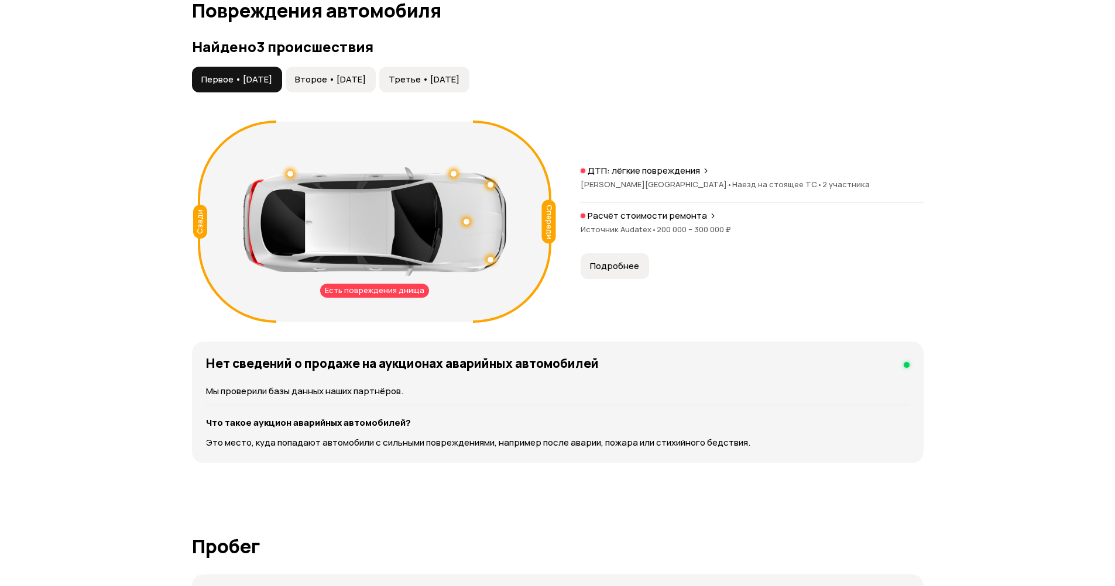
click at [366, 78] on span "Второе • [DATE]" at bounding box center [330, 80] width 71 height 12
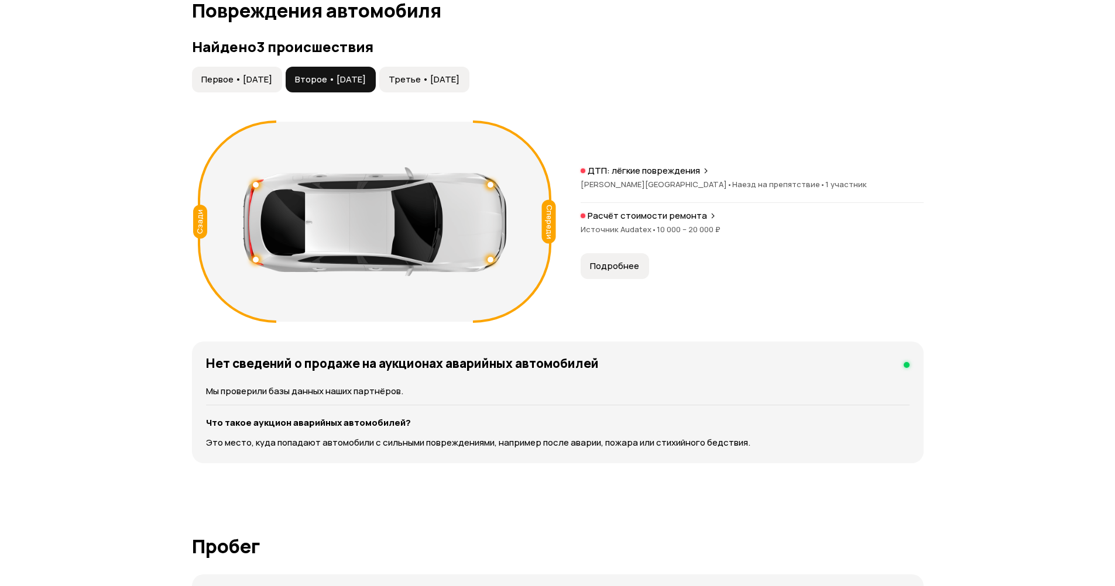
click at [451, 80] on span "Третье • [DATE]" at bounding box center [424, 80] width 71 height 12
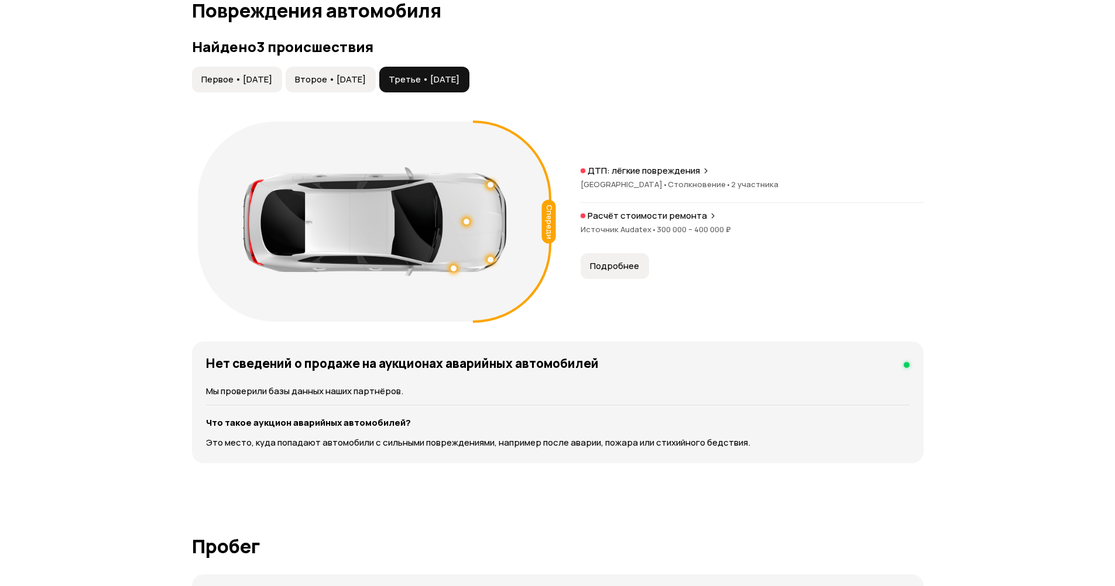
click at [604, 263] on span "Подробнее" at bounding box center [614, 266] width 49 height 12
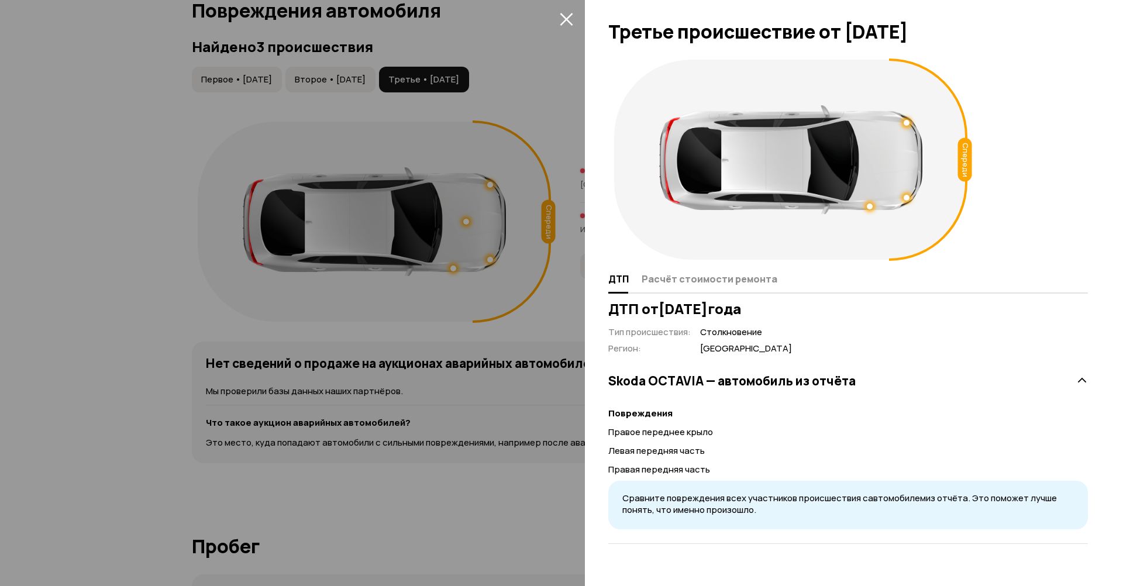
click at [731, 265] on div "Спереди" at bounding box center [791, 160] width 365 height 212
click at [728, 277] on span "Расчёт стоимости ремонта" at bounding box center [710, 279] width 136 height 12
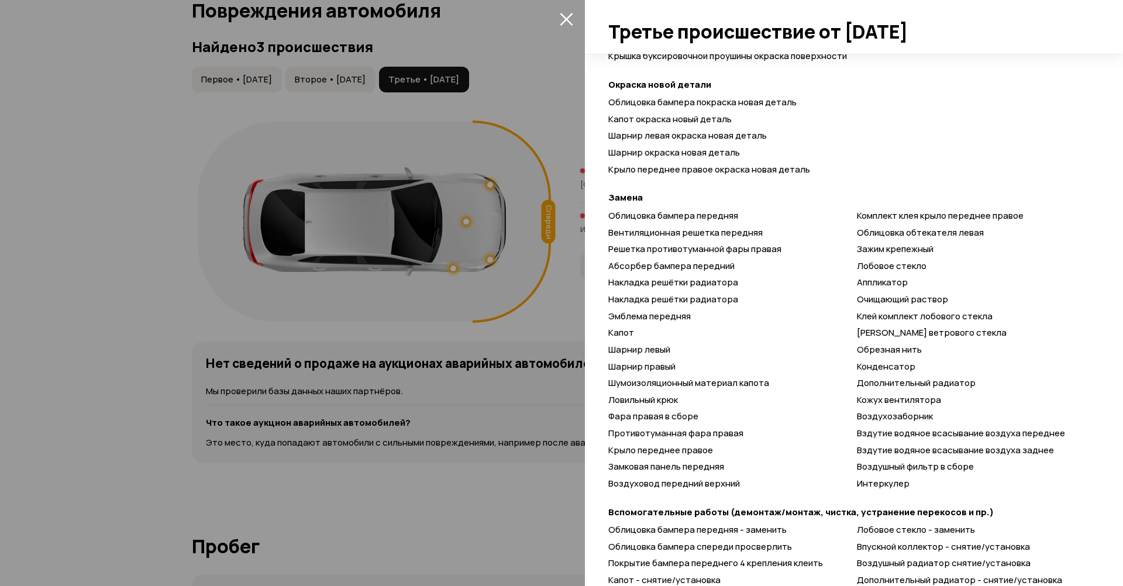
scroll to position [286, 0]
